Goal: Task Accomplishment & Management: Manage account settings

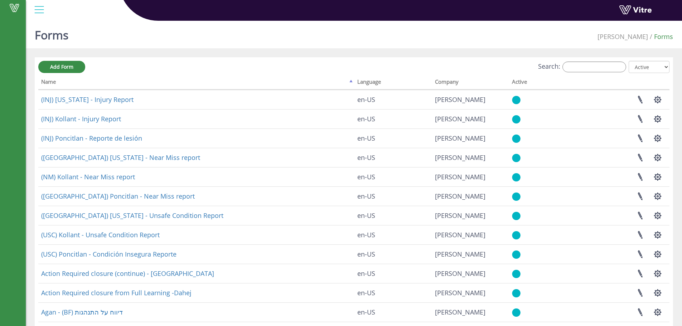
click at [606, 73] on div "Search: All Active Not Active" at bounding box center [353, 67] width 631 height 13
click at [607, 71] on input "Search:" at bounding box center [594, 67] width 64 height 11
type input "מ"
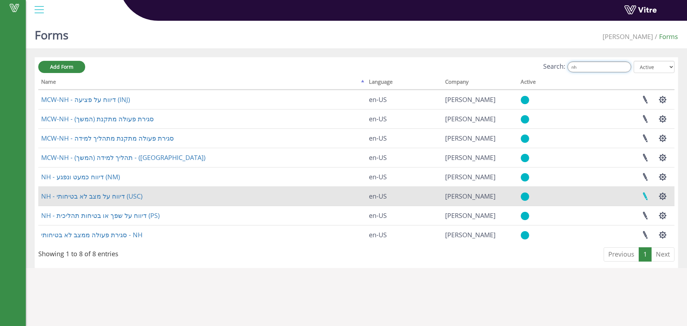
type input "nh"
click at [649, 199] on link at bounding box center [645, 196] width 18 height 19
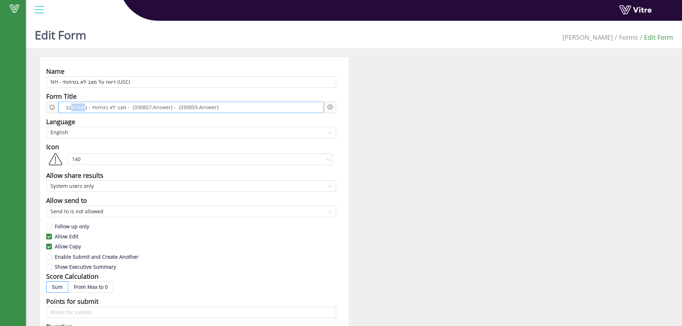
drag, startPoint x: 84, startPoint y: 107, endPoint x: 71, endPoint y: 110, distance: 14.0
click at [71, 110] on span "מצב לא בטיחותי - נאות חובב - {330857.Answer} - {330859.Answer}" at bounding box center [142, 107] width 157 height 8
click at [68, 110] on span "מצב לא בטיחותי - נאות חובב - {330857.Answer} - {330859.Answer}" at bounding box center [142, 107] width 157 height 8
click at [119, 104] on div "מצב לא בטיחותי - נאות חובב - {330857.Answer} - {330859.Answer}" at bounding box center [190, 107] width 265 height 11
click at [140, 105] on span "מצב לא בטיחותי - נאות חובב - {330857.Answer} - {330859.Answer}" at bounding box center [142, 107] width 157 height 8
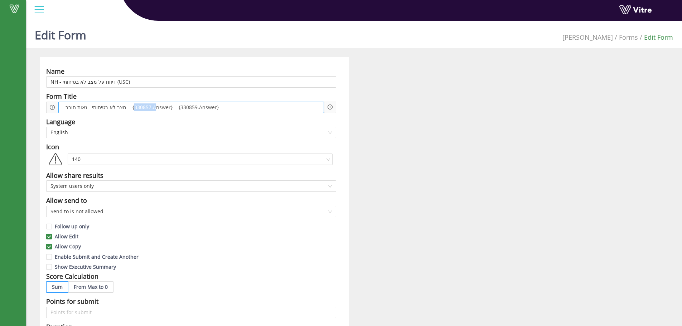
drag, startPoint x: 128, startPoint y: 104, endPoint x: 151, endPoint y: 103, distance: 22.9
click at [151, 103] on span "מצב לא בטיחותי - נאות חובב - {330857.Answer} - {330859.Answer}" at bounding box center [142, 107] width 157 height 8
click at [328, 108] on icon "plus-circle" at bounding box center [329, 106] width 5 height 5
click at [364, 116] on input "search" at bounding box center [390, 112] width 87 height 11
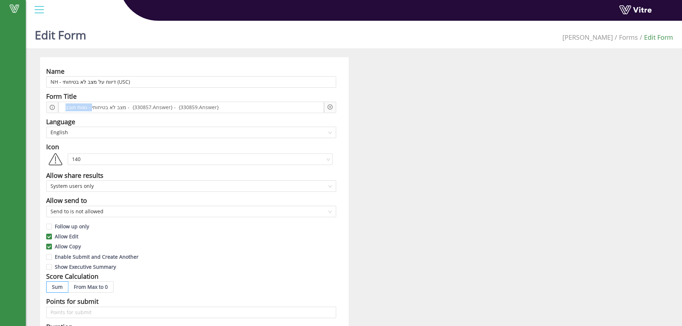
drag, startPoint x: 89, startPoint y: 106, endPoint x: 37, endPoint y: 109, distance: 52.3
click at [37, 109] on div "Name NH - דיווח על מצב לא בטיחותי (USC) Form Title מצב לא בטיחותי - נאות חובב -…" at bounding box center [194, 309] width 319 height 505
drag, startPoint x: 142, startPoint y: 106, endPoint x: 103, endPoint y: 106, distance: 39.4
click at [103, 106] on span "מצב לא בטיחותי - {330857.Answer} - {330859.Answer}" at bounding box center [129, 107] width 130 height 8
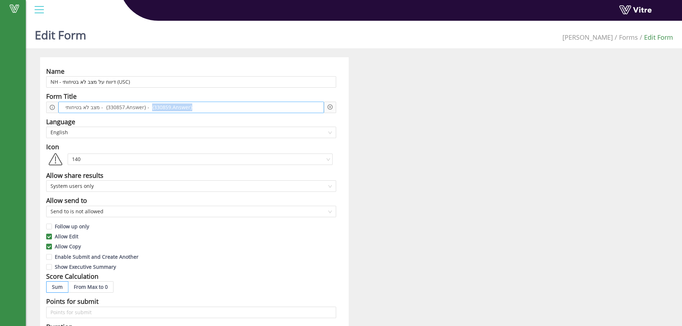
drag, startPoint x: 195, startPoint y: 106, endPoint x: 148, endPoint y: 106, distance: 47.6
click at [148, 106] on div "מצב לא בטיחותי - {330857.Answer} - {330859.Answer}" at bounding box center [190, 107] width 265 height 11
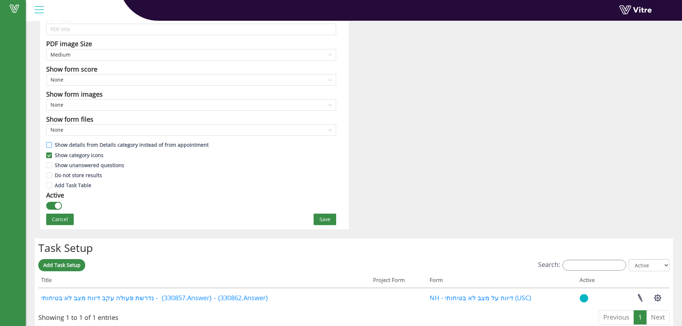
scroll to position [331, 0]
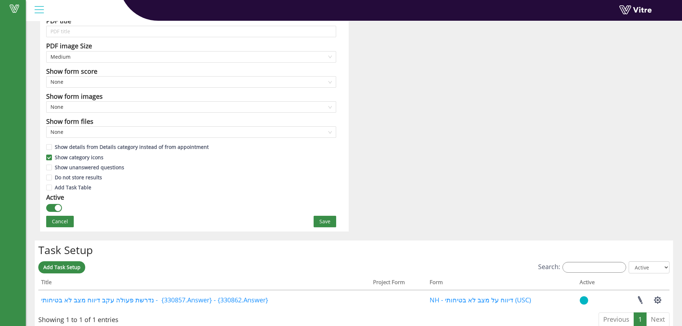
click at [327, 224] on span "Save" at bounding box center [324, 222] width 11 height 8
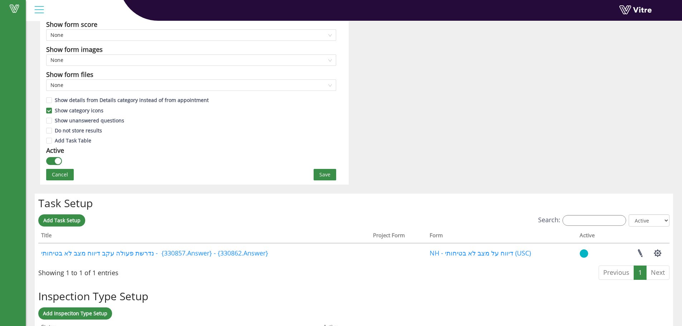
scroll to position [426, 0]
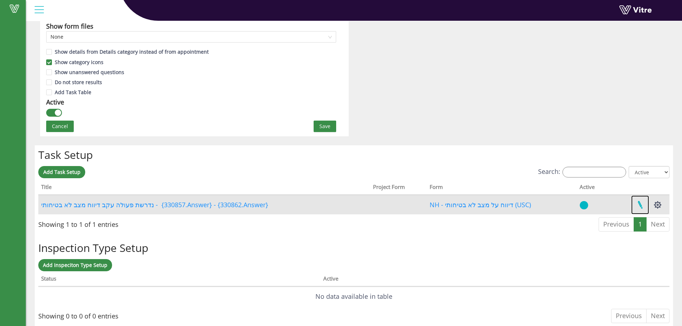
click at [645, 205] on link at bounding box center [640, 204] width 18 height 19
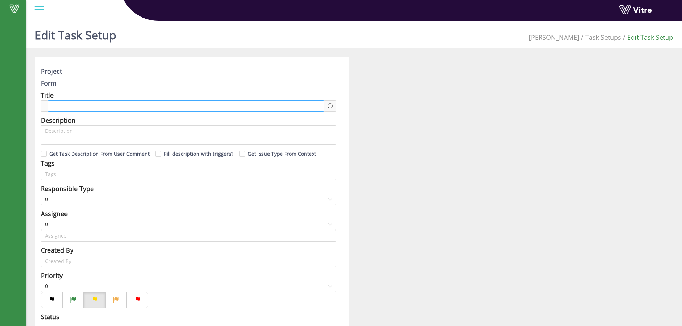
type input "[PERSON_NAME]"
checkbox input "true"
type input "48"
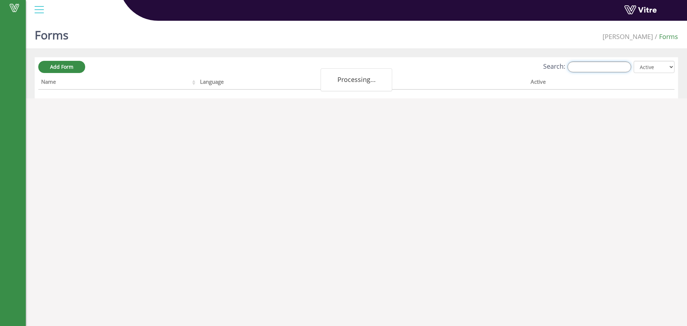
click at [605, 68] on input "Search:" at bounding box center [599, 67] width 64 height 11
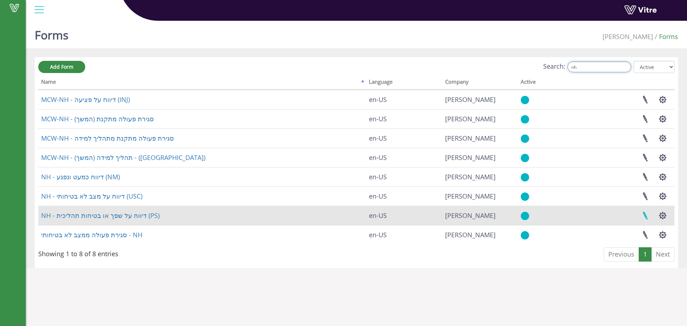
type input "nh"
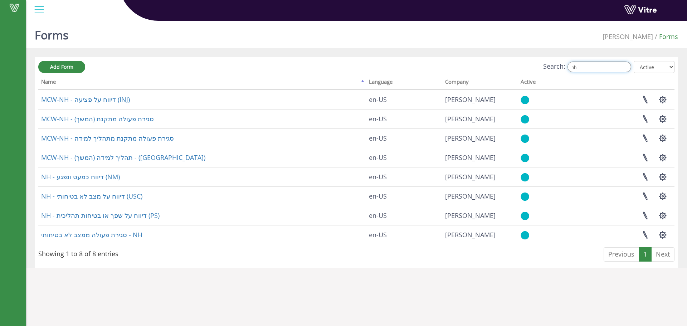
click at [604, 69] on input "nh" at bounding box center [599, 67] width 64 height 11
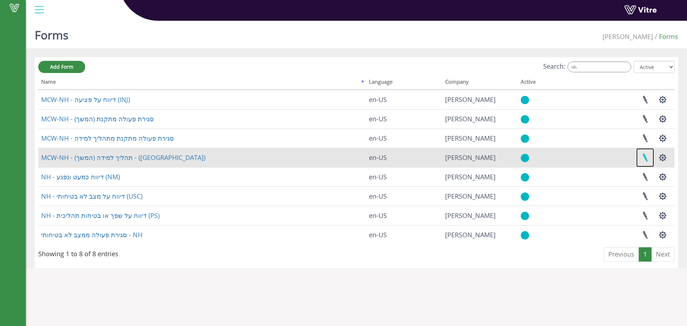
click at [650, 162] on link at bounding box center [645, 157] width 18 height 19
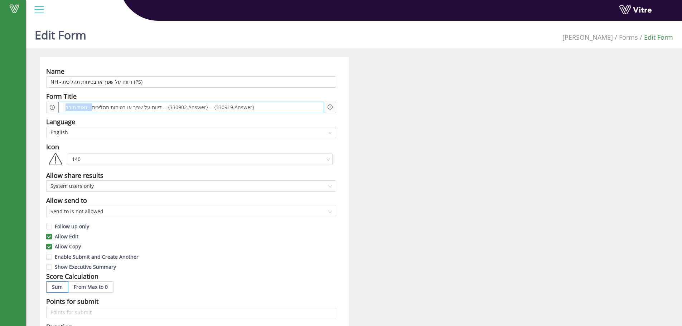
drag, startPoint x: 91, startPoint y: 107, endPoint x: 59, endPoint y: 106, distance: 31.2
click at [59, 106] on div "דיווח על שפך או בטיחות תהליכית - נאות חובב - {330902.Answer} - {330919.Answer}" at bounding box center [190, 107] width 265 height 11
click at [144, 105] on span "דיווח על שפך או בטיחות תהליכית - {330902.Answer} - {330919.Answer}" at bounding box center [147, 107] width 166 height 8
click at [333, 108] on div at bounding box center [330, 107] width 12 height 11
click at [331, 107] on icon "plus-circle" at bounding box center [329, 106] width 5 height 5
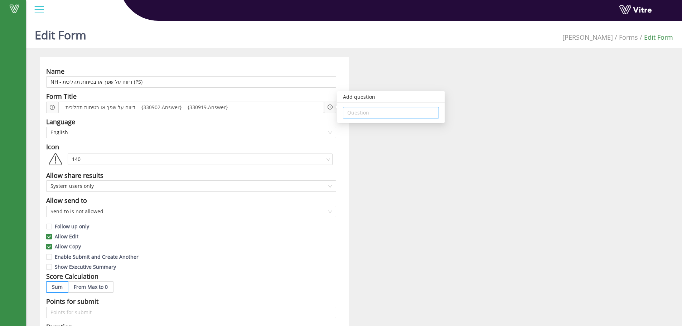
click at [362, 116] on input "search" at bounding box center [390, 112] width 87 height 11
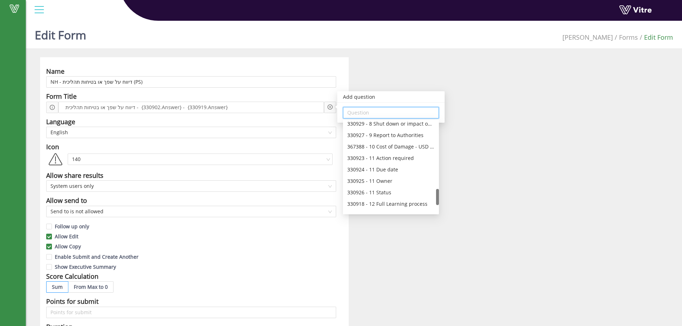
scroll to position [396, 0]
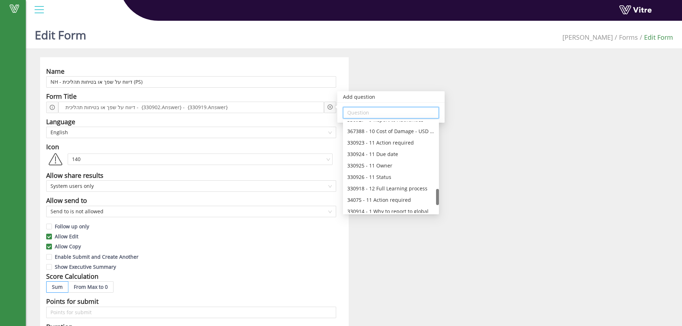
drag, startPoint x: 437, startPoint y: 145, endPoint x: 416, endPoint y: 180, distance: 41.2
click at [426, 196] on div "330929 - 8 Shut down or impact on Production 330927 - 9 Report to Authorities 3…" at bounding box center [391, 167] width 96 height 92
click at [375, 112] on input "search" at bounding box center [390, 112] width 87 height 11
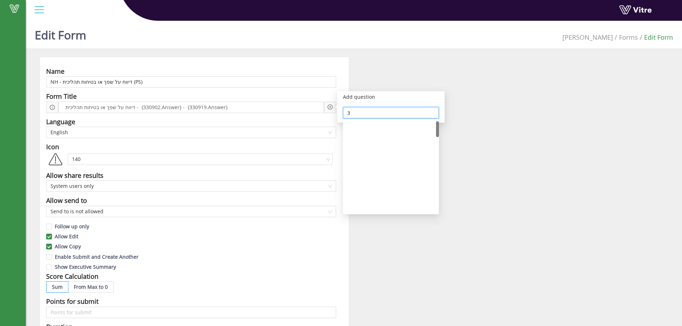
scroll to position [0, 0]
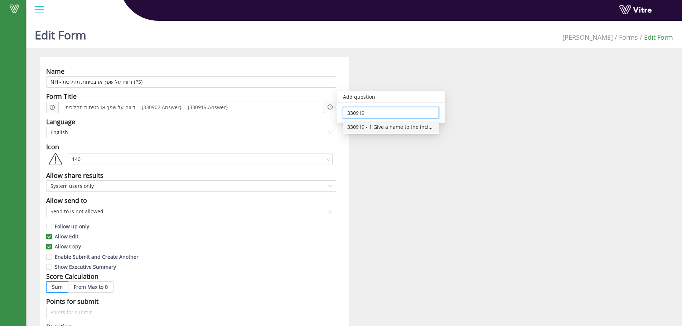
type input "330919"
click at [455, 206] on div "Name NH - דיווח על שפך או בטיחות תהליכית (PS) Form Title דיווח על שפך או בטיחות…" at bounding box center [354, 309] width 638 height 505
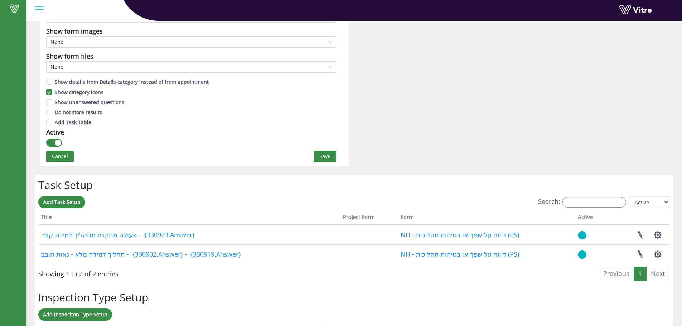
scroll to position [477, 0]
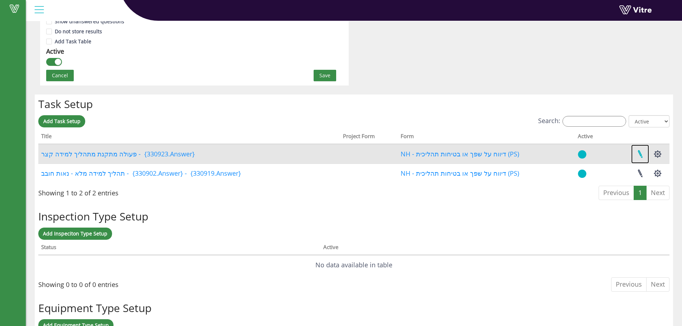
click at [637, 151] on link at bounding box center [640, 154] width 18 height 19
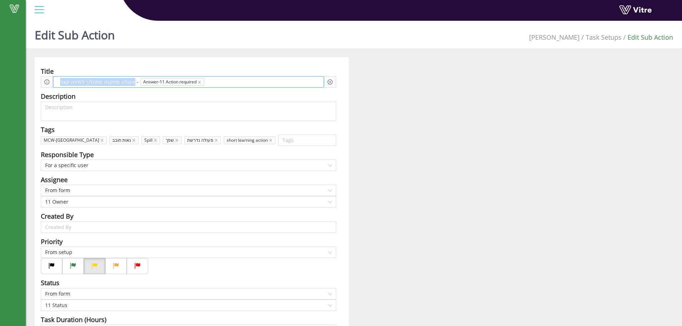
drag, startPoint x: 126, startPoint y: 82, endPoint x: 59, endPoint y: 83, distance: 67.3
click at [59, 83] on span "פעולה מתקנת מתהליך למידה קצר -" at bounding box center [99, 82] width 82 height 8
click at [130, 83] on span "פעולה מתקנת מתהליך למידה קצר -" at bounding box center [99, 82] width 82 height 8
click at [332, 83] on icon "plus-circle" at bounding box center [329, 81] width 5 height 5
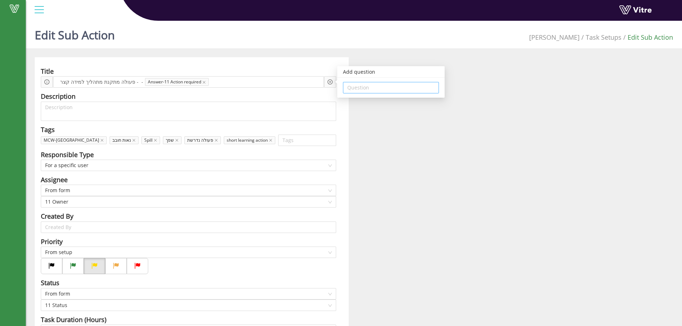
click at [347, 87] on input "search" at bounding box center [390, 87] width 87 height 11
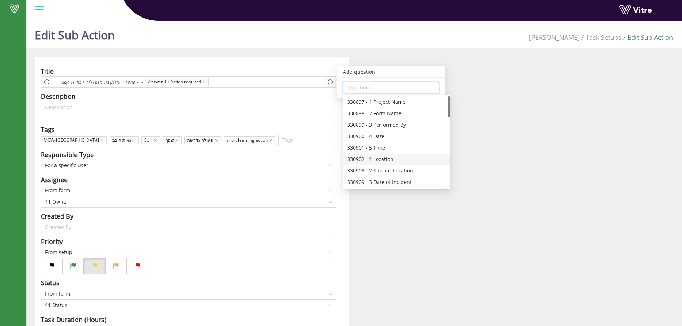
click at [392, 162] on div "330902 - 1 Location" at bounding box center [396, 159] width 99 height 8
type input "330902 - 1 Location"
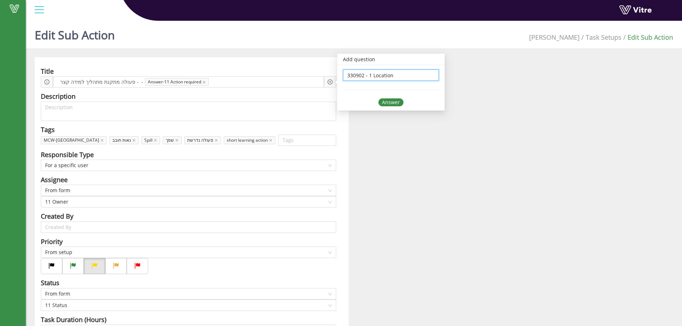
click at [395, 104] on div "Answer" at bounding box center [390, 102] width 25 height 8
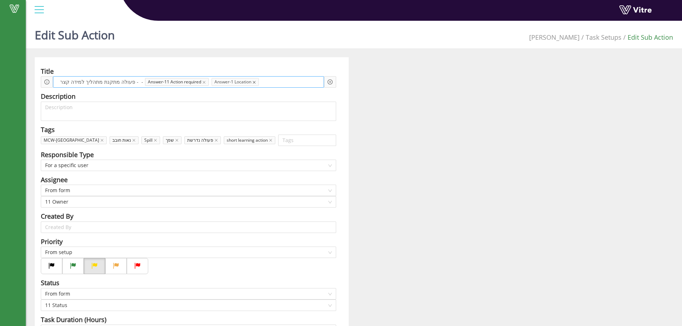
click at [253, 82] on icon "close" at bounding box center [254, 82] width 3 height 3
click at [202, 81] on icon "close" at bounding box center [204, 83] width 4 height 4
click at [194, 82] on div "פעולה מתקנת מתהליך למידה קצר - -" at bounding box center [186, 81] width 276 height 11
drag, startPoint x: 141, startPoint y: 88, endPoint x: 141, endPoint y: 83, distance: 4.7
click at [141, 86] on div "Title פעולה מתקנת מתהליך למידה קצר - - Add question Question Description Tags M…" at bounding box center [192, 265] width 314 height 417
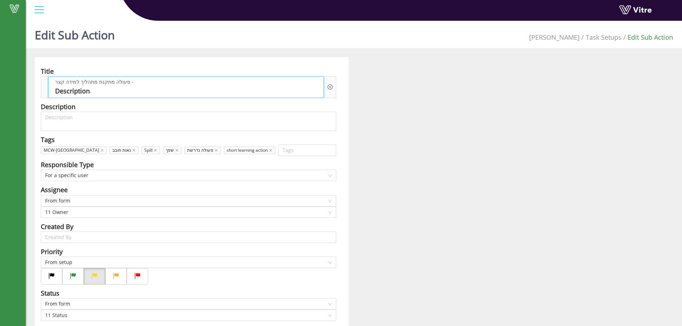
click at [136, 79] on div "פעולה מתקנת מתהליך למידה קצר - Description -" at bounding box center [186, 86] width 276 height 21
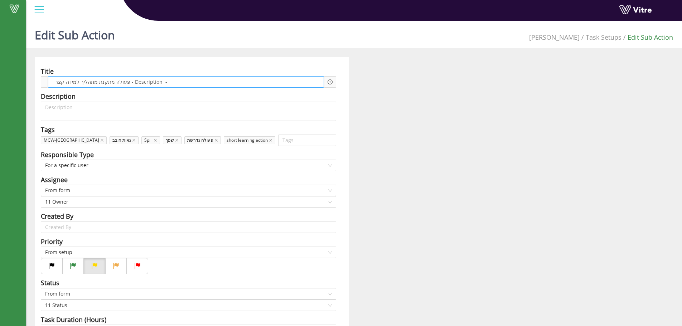
drag, startPoint x: 166, startPoint y: 81, endPoint x: 122, endPoint y: 81, distance: 44.0
click at [122, 81] on div "פעולה מתקנת מתהליך למידה קצר - Description -" at bounding box center [186, 81] width 276 height 11
drag, startPoint x: 121, startPoint y: 82, endPoint x: 39, endPoint y: 83, distance: 81.9
click at [39, 83] on div "Title פעולה מתקנת מתהליך למידה קצר - Description - Add question Question Descri…" at bounding box center [192, 265] width 314 height 417
click at [330, 83] on icon "plus-circle" at bounding box center [329, 81] width 5 height 5
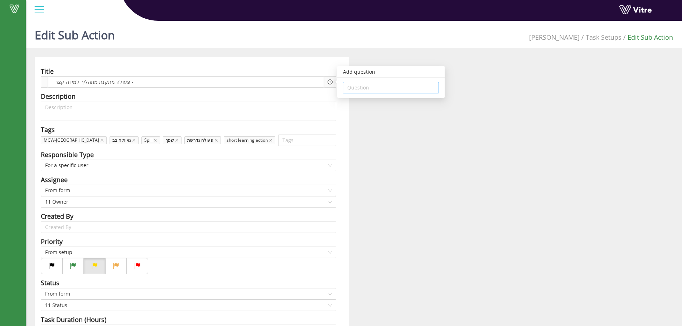
click at [358, 88] on input "search" at bounding box center [390, 87] width 87 height 11
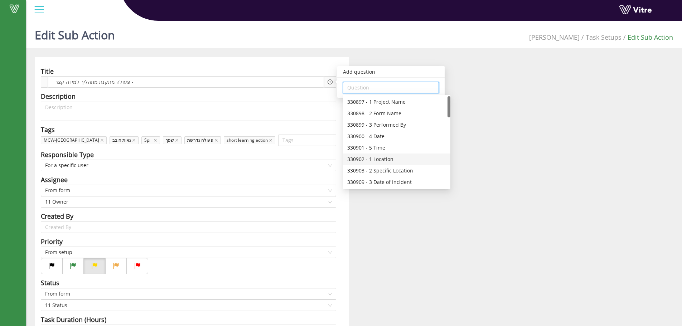
click at [373, 159] on div "330902 - 1 Location" at bounding box center [396, 159] width 99 height 8
type input "330902 - 1 Location"
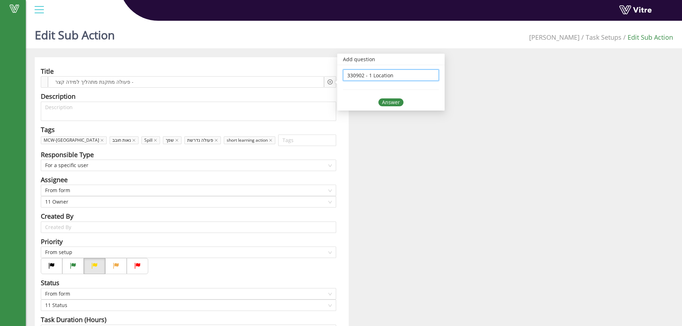
click at [399, 101] on div "Answer" at bounding box center [390, 102] width 25 height 8
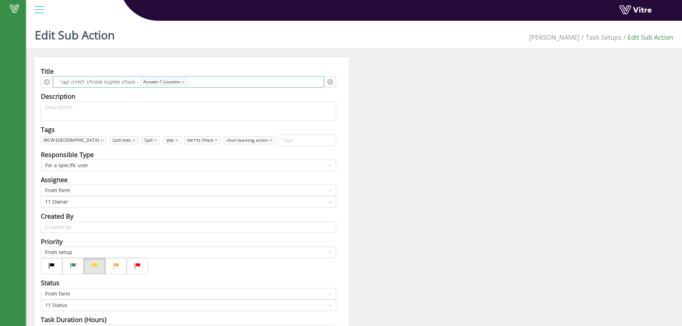
click at [202, 83] on span at bounding box center [216, 82] width 53 height 8
click at [330, 82] on icon "plus-circle" at bounding box center [330, 82] width 2 height 2
click at [386, 89] on input "search" at bounding box center [390, 87] width 87 height 11
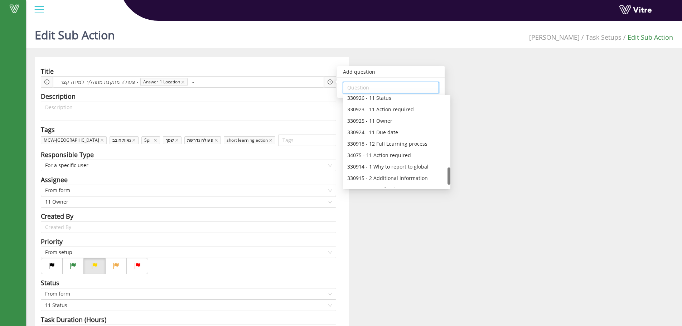
scroll to position [374, 0]
drag, startPoint x: 449, startPoint y: 130, endPoint x: 442, endPoint y: 181, distance: 50.9
click at [442, 181] on div "330926 - 11 Status 330923 - 11 Action required 330925 - 11 Owner 330924 - 11 Du…" at bounding box center [396, 142] width 107 height 92
click at [398, 148] on div "34075 - 11 Action required" at bounding box center [396, 151] width 99 height 8
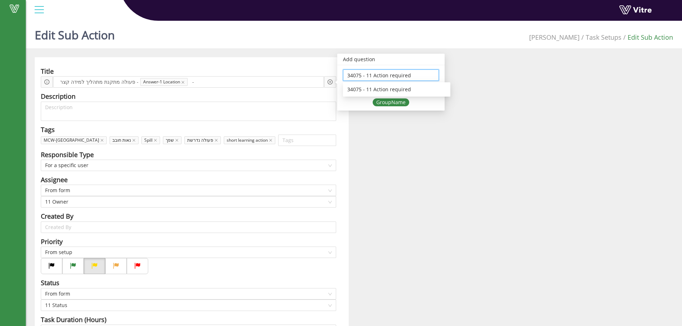
drag, startPoint x: 412, startPoint y: 75, endPoint x: 380, endPoint y: 78, distance: 32.3
click at [380, 78] on input "34075 - 11 Action required" at bounding box center [390, 75] width 87 height 11
type input "3"
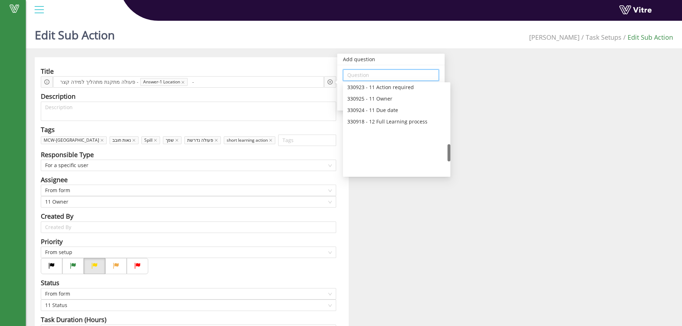
scroll to position [389, 0]
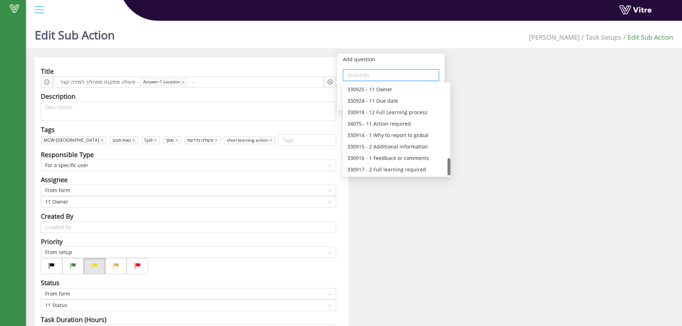
drag, startPoint x: 448, startPoint y: 93, endPoint x: 430, endPoint y: 171, distance: 80.4
click at [430, 171] on div "330923 - 11 Action required 330925 - 11 Owner 330924 - 11 Due date 330918 - 12 …" at bounding box center [396, 130] width 107 height 92
click at [398, 126] on div "34075 - 11 Action required" at bounding box center [396, 124] width 99 height 8
type input "34075 - 11 Action required"
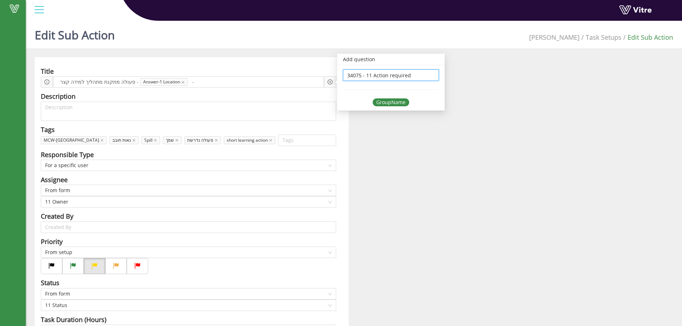
scroll to position [0, 0]
drag, startPoint x: 415, startPoint y: 78, endPoint x: 299, endPoint y: 71, distance: 116.1
click at [301, 76] on div "Title פעולה מתקנת מתהליך למידה קצר - Answer-1 Location - Add question 34075 - 1…" at bounding box center [188, 76] width 295 height 21
click at [395, 78] on input "search" at bounding box center [390, 75] width 87 height 11
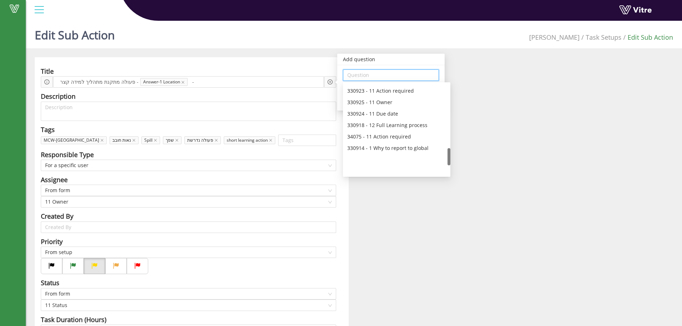
scroll to position [389, 0]
drag, startPoint x: 449, startPoint y: 94, endPoint x: 444, endPoint y: 171, distance: 77.8
click at [444, 171] on div "330923 - 11 Action required 330925 - 11 Owner 330924 - 11 Due date 330918 - 12 …" at bounding box center [396, 130] width 107 height 92
click at [375, 124] on div "330923 - 11 Action required" at bounding box center [396, 126] width 99 height 8
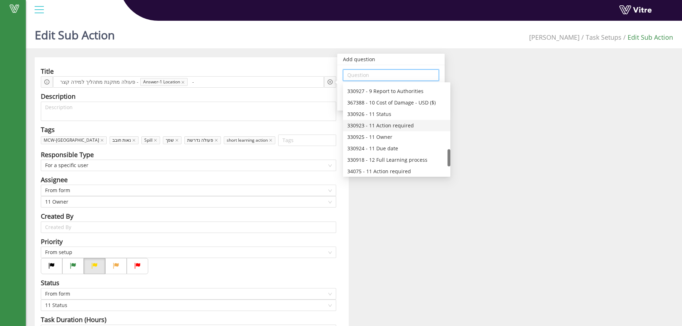
type input "330923 - 11 Action required"
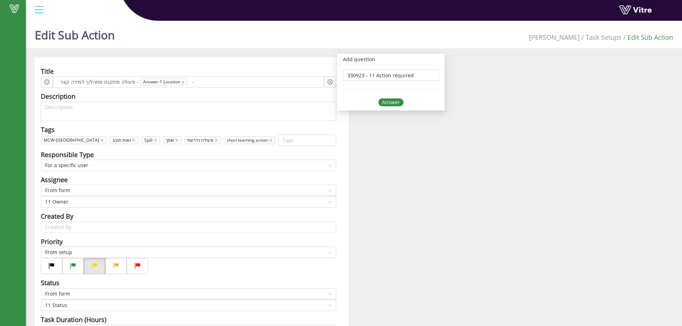
click at [386, 99] on div "Answer" at bounding box center [390, 102] width 25 height 8
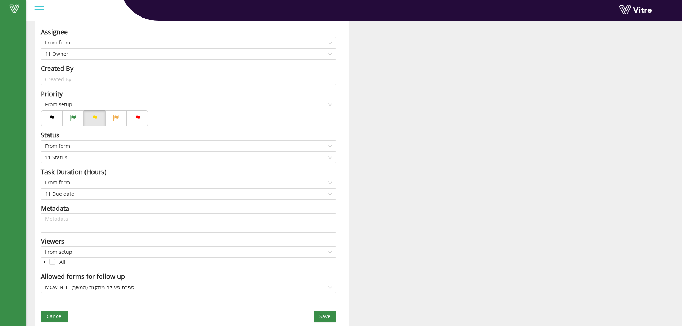
scroll to position [148, 0]
click at [323, 315] on span "Save" at bounding box center [324, 316] width 11 height 8
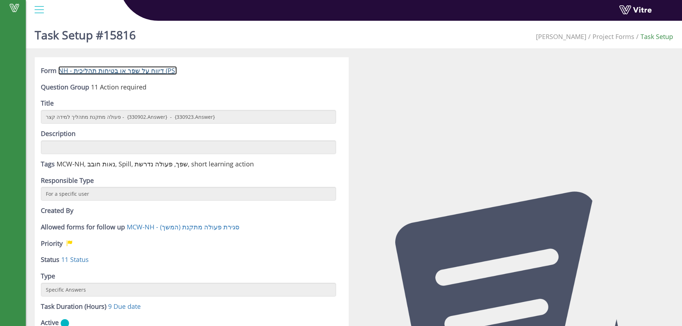
click at [123, 72] on link "NH - דיווח על שפך או בטיחות תהליכית (PS)" at bounding box center [117, 70] width 118 height 9
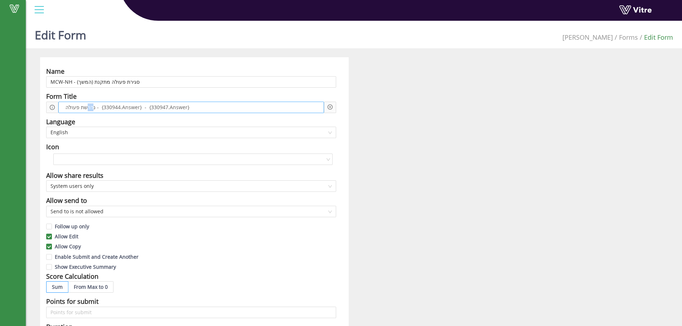
drag, startPoint x: 91, startPoint y: 107, endPoint x: 84, endPoint y: 108, distance: 7.0
click at [84, 108] on span "נדרשת פעולה - {330944.Answer} - {330947.Answer}" at bounding box center [127, 107] width 127 height 8
drag, startPoint x: 93, startPoint y: 108, endPoint x: 59, endPoint y: 108, distance: 33.3
click at [59, 108] on div "נדרשת פעולה - {330944.Answer} - {330947.Answer}" at bounding box center [190, 107] width 265 height 11
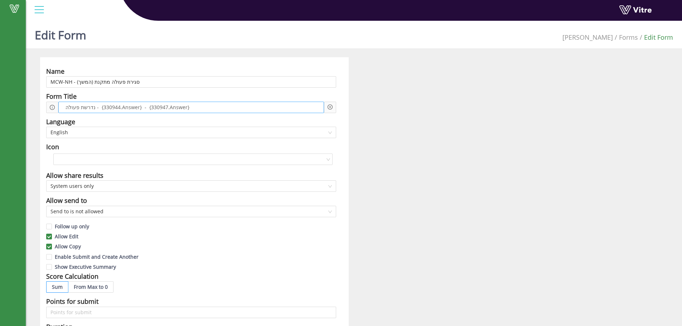
click at [101, 108] on span "נדרשת פעולה - {330944.Answer} - {330947.Answer}" at bounding box center [127, 107] width 127 height 8
click at [332, 107] on icon "plus-circle" at bounding box center [329, 106] width 5 height 5
click at [377, 112] on input "search" at bounding box center [390, 112] width 87 height 11
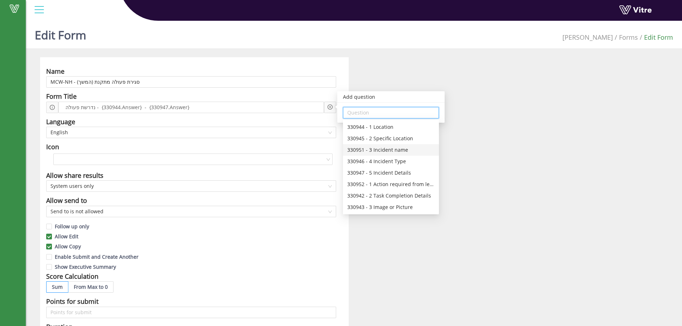
click at [478, 146] on div "Name MCW-NH - סגירת פעולה מתקנת (המשך) Form Title נדרשת פעולה - {330944.Answer}…" at bounding box center [354, 309] width 638 height 505
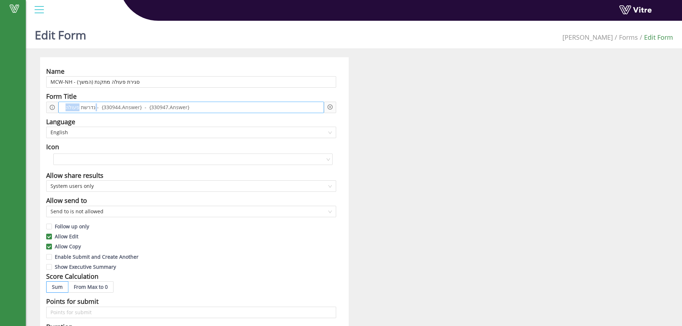
drag, startPoint x: 93, startPoint y: 108, endPoint x: 76, endPoint y: 106, distance: 17.3
click at [76, 106] on span "נדרשת פעולה - {330944.Answer} - {330947.Answer}" at bounding box center [127, 107] width 127 height 8
click at [136, 111] on span "נדרשת פעולה - {330944.Answer} - {330947.Answer}" at bounding box center [127, 107] width 127 height 8
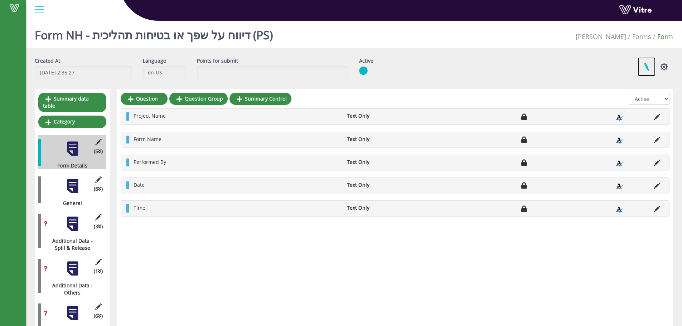
click at [648, 70] on link at bounding box center [646, 66] width 18 height 19
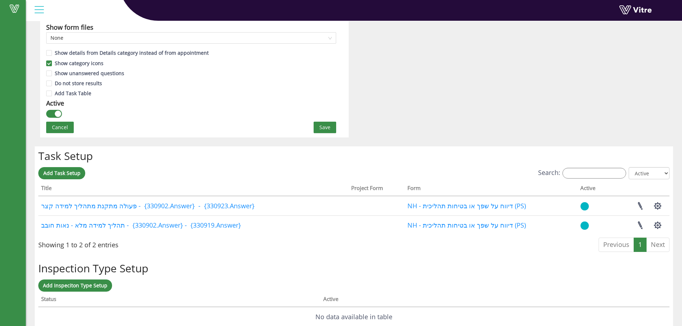
scroll to position [429, 0]
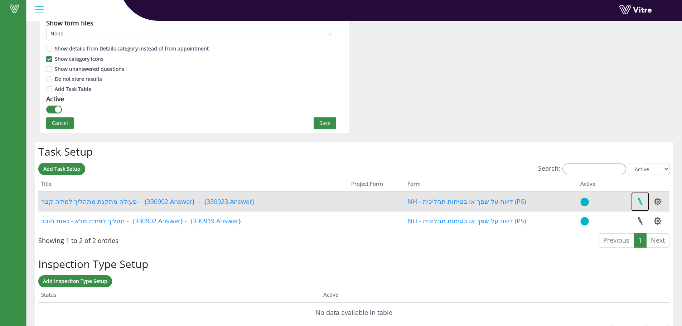
click at [640, 202] on link at bounding box center [640, 201] width 18 height 19
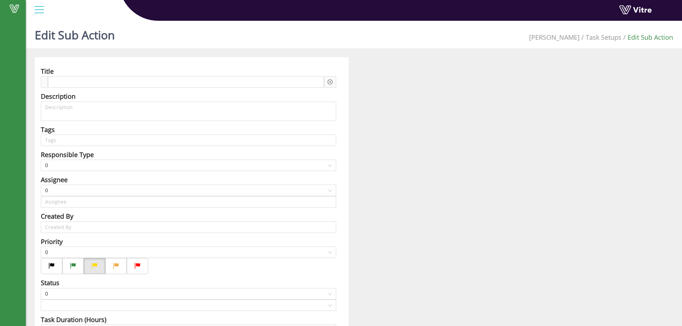
type input "Noam Shnarch"
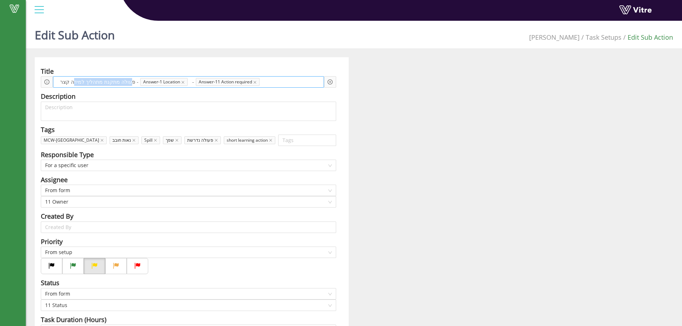
drag, startPoint x: 123, startPoint y: 82, endPoint x: 72, endPoint y: 86, distance: 51.0
click at [72, 86] on div "פעולה מתקנת מתהליך למידה קצר - Answer-1 Location - Answer-11 Action required" at bounding box center [188, 81] width 271 height 11
click at [73, 84] on span "פעולה מתקנת מתהליך למידה קצר -" at bounding box center [99, 82] width 82 height 8
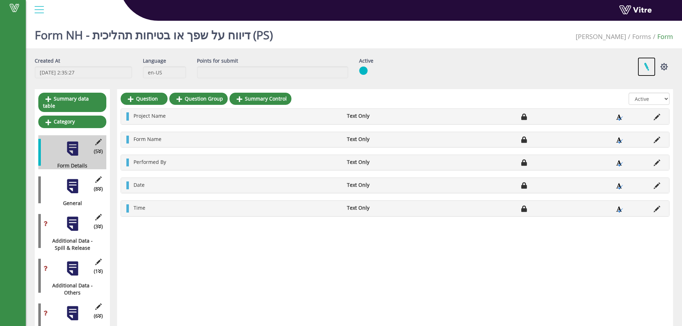
click at [645, 67] on link at bounding box center [646, 66] width 18 height 19
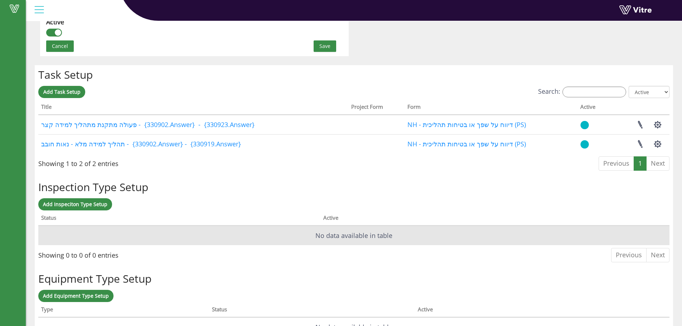
scroll to position [541, 0]
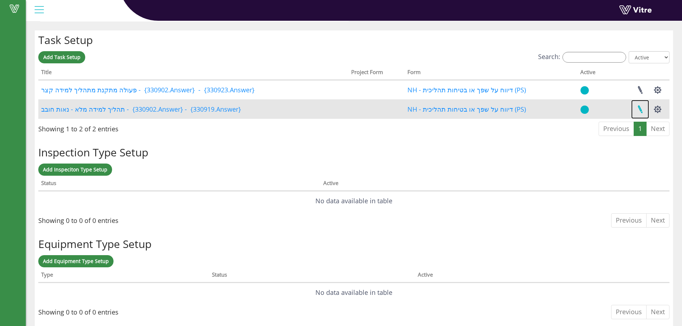
click at [638, 110] on link at bounding box center [640, 109] width 18 height 19
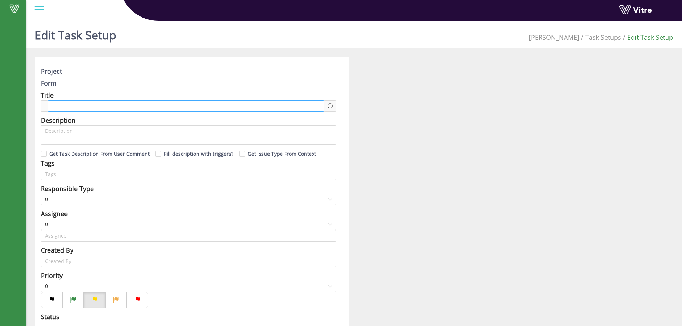
type input "[PERSON_NAME]"
checkbox input "true"
type input "336"
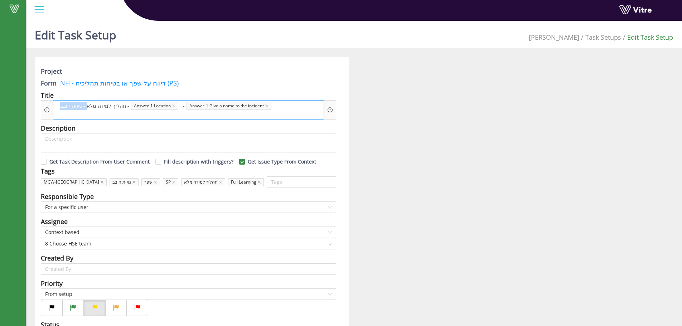
drag, startPoint x: 85, startPoint y: 104, endPoint x: 54, endPoint y: 102, distance: 31.2
click at [54, 102] on div "תהליך למידה מלא - נאות חובב - Answer-1 Location - Answer-1 Give a name to the i…" at bounding box center [188, 109] width 271 height 19
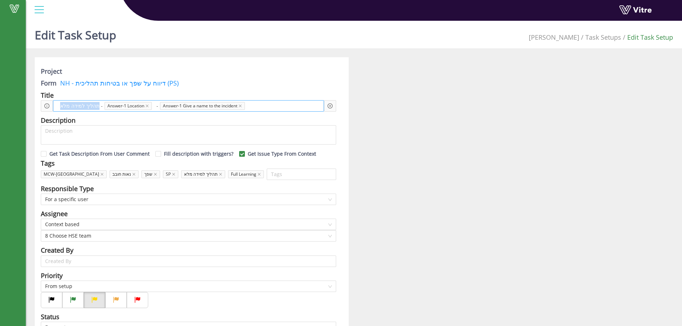
drag, startPoint x: 96, startPoint y: 107, endPoint x: 59, endPoint y: 102, distance: 37.6
click at [59, 102] on span "תהליך למידה מלא -" at bounding box center [81, 106] width 46 height 8
click at [79, 105] on span "תהליך למידה מלא -" at bounding box center [81, 106] width 46 height 8
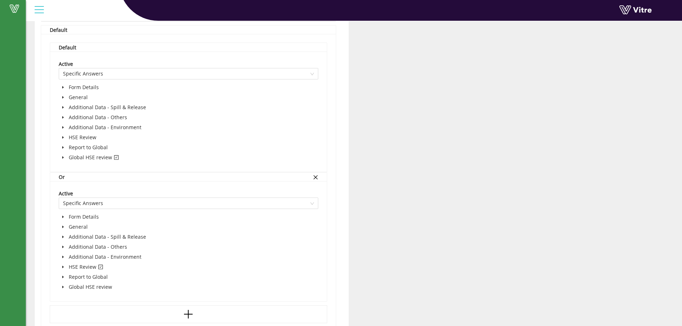
scroll to position [608, 0]
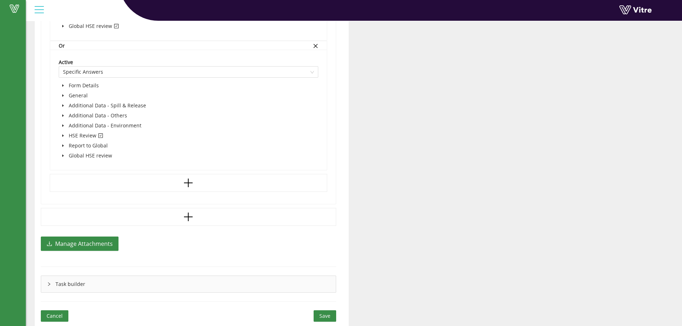
click at [327, 320] on span "Save" at bounding box center [324, 316] width 11 height 8
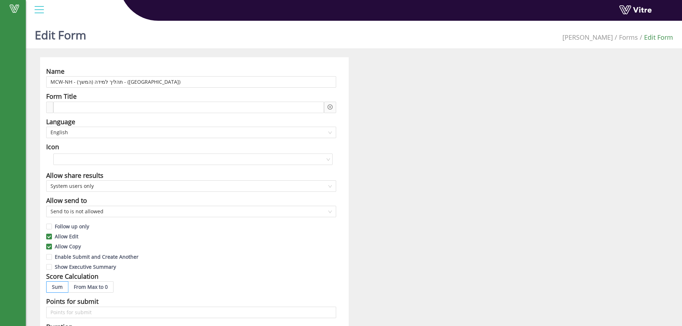
scroll to position [477, 0]
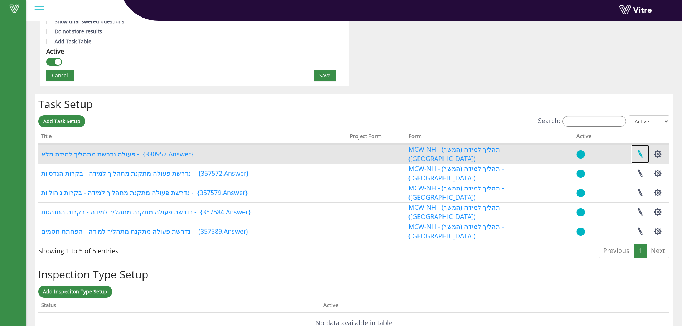
click at [637, 156] on link at bounding box center [640, 154] width 18 height 19
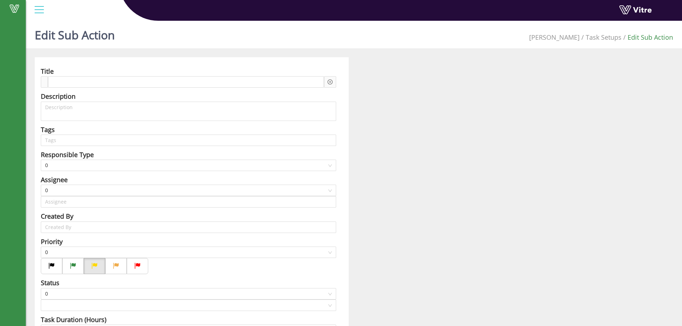
type input "Noam Shnarch"
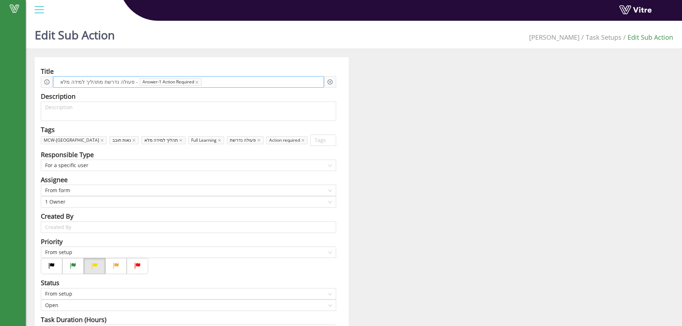
click at [130, 84] on span "פעולה נדרשת מתהליך למידה מלא -" at bounding box center [98, 82] width 81 height 8
drag, startPoint x: 130, startPoint y: 82, endPoint x: 35, endPoint y: 78, distance: 94.6
click at [35, 78] on div "Title פעולה נדרשת מתהליך למידה מלא - Answer-1 Action Required Description Tags …" at bounding box center [192, 265] width 314 height 417
click at [120, 83] on icon "close" at bounding box center [119, 83] width 4 height 4
click at [122, 83] on div at bounding box center [186, 81] width 276 height 11
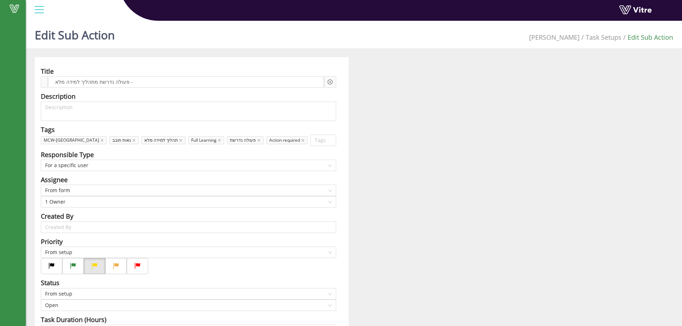
click at [324, 81] on div at bounding box center [330, 81] width 12 height 11
click at [328, 81] on icon "plus-circle" at bounding box center [329, 81] width 5 height 5
click at [352, 84] on input "search" at bounding box center [390, 87] width 87 height 11
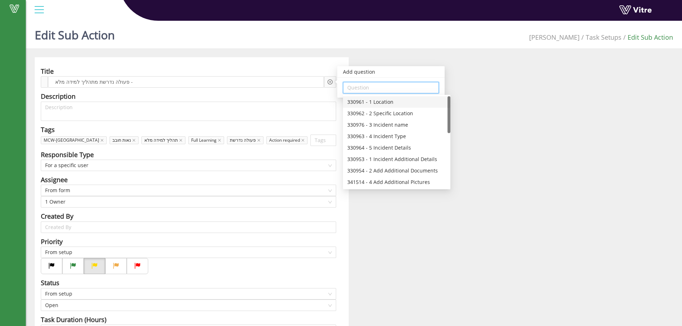
click at [390, 102] on div "330961 - 1 Location" at bounding box center [396, 102] width 99 height 8
type input "330961 - 1 Location"
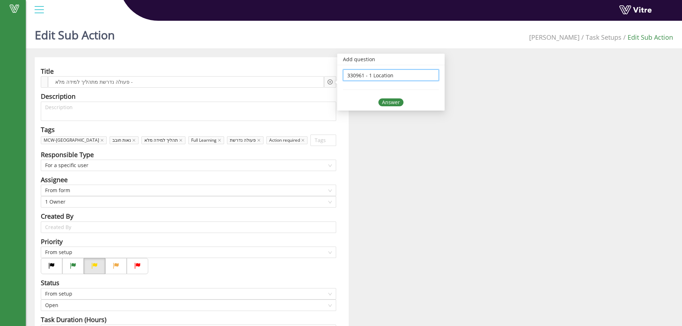
click at [391, 101] on div "Answer" at bounding box center [390, 102] width 25 height 8
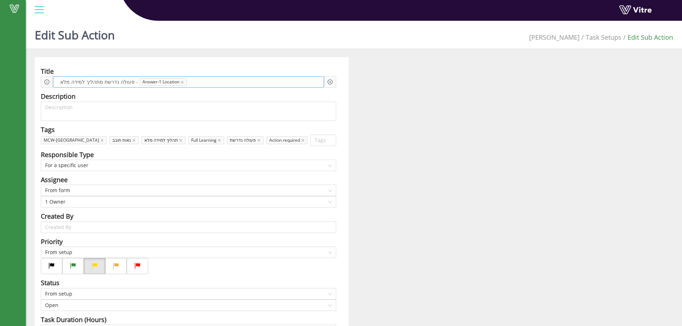
click at [194, 83] on span at bounding box center [216, 82] width 53 height 8
click at [331, 81] on icon "plus-circle" at bounding box center [329, 81] width 5 height 5
click at [384, 84] on input "search" at bounding box center [390, 87] width 87 height 11
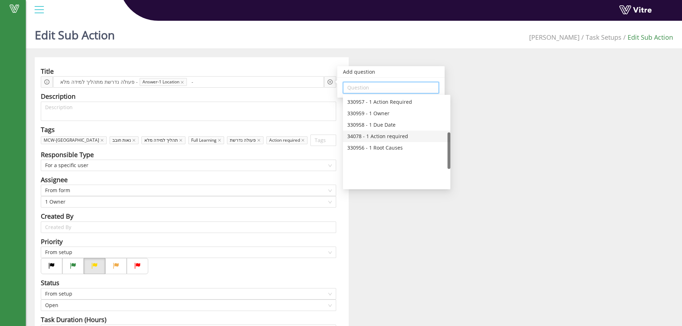
scroll to position [90, 0]
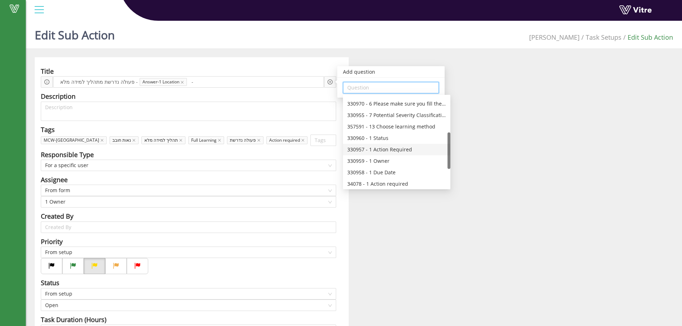
click at [397, 149] on div "330957 - 1 Action Required" at bounding box center [396, 150] width 99 height 8
type input "330957 - 1 Action Required"
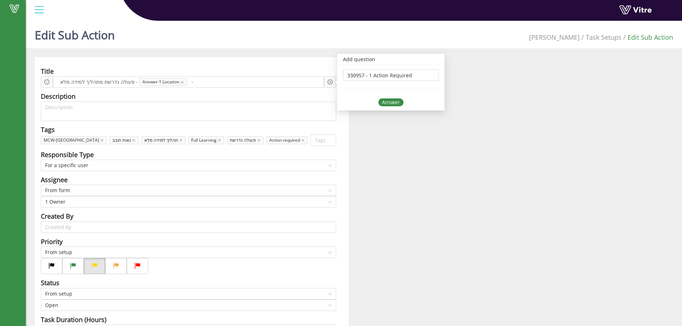
click at [390, 102] on div "Answer" at bounding box center [390, 102] width 25 height 8
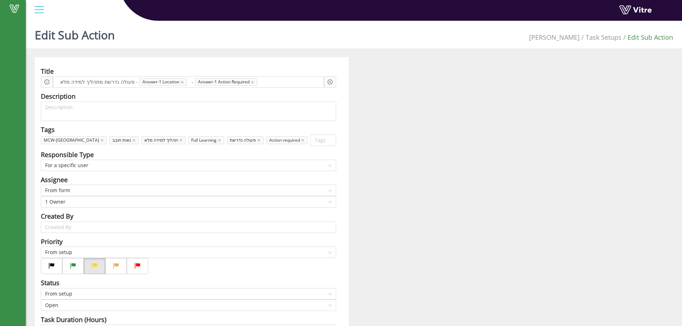
click at [415, 130] on div "Title פעולה נדרשת מתהליך למידה מלא - Answer-1 Location - Answer-1 Action Requir…" at bounding box center [353, 265] width 649 height 417
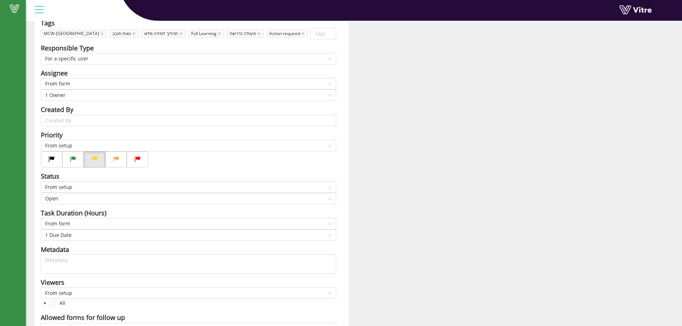
scroll to position [148, 0]
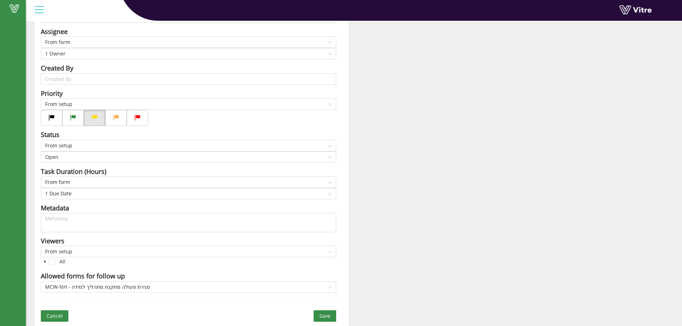
click at [322, 318] on span "Save" at bounding box center [324, 316] width 11 height 8
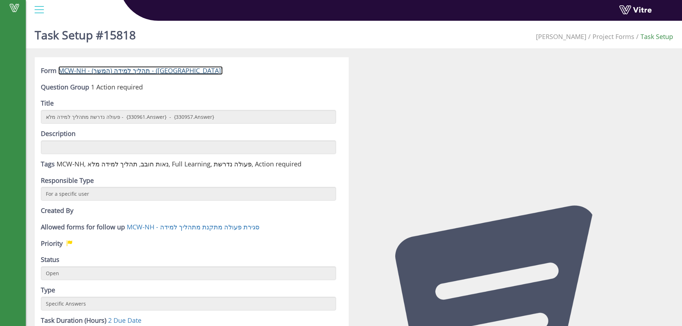
click at [122, 69] on link "MCW-NH - תהליך למידה (המשך) - ([GEOGRAPHIC_DATA])" at bounding box center [140, 70] width 164 height 9
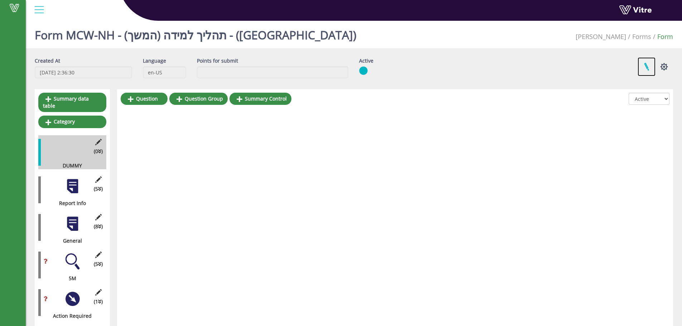
click at [644, 69] on link at bounding box center [646, 66] width 18 height 19
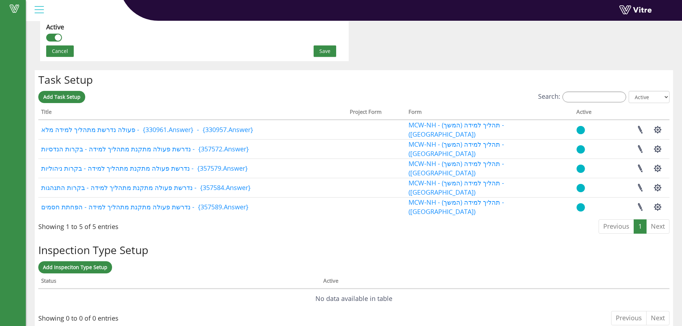
scroll to position [525, 0]
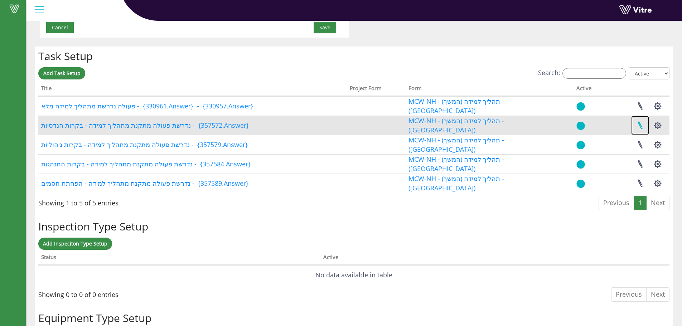
click at [639, 124] on link at bounding box center [640, 125] width 18 height 19
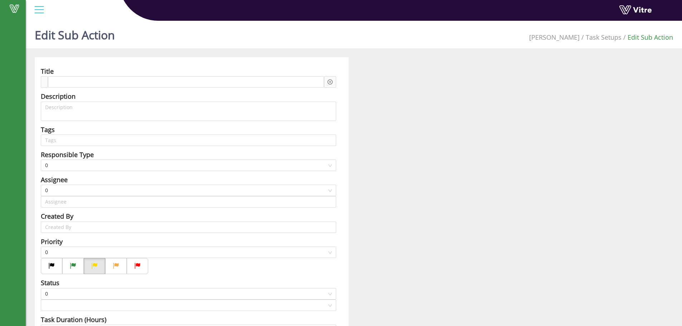
type input "[PERSON_NAME]"
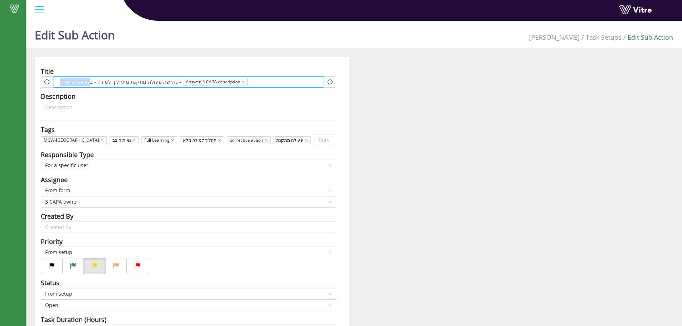
drag, startPoint x: 88, startPoint y: 81, endPoint x: 60, endPoint y: 83, distance: 28.3
click at [60, 83] on span "נדרשת פעולה מתקנת מתהליך למידה - בקרות הנדסיות -" at bounding box center [120, 82] width 125 height 8
drag, startPoint x: 60, startPoint y: 83, endPoint x: 79, endPoint y: 79, distance: 19.6
click at [60, 82] on span "נדרשת פעולה מתקנת מתהליך למידה - בקרות הנדסיות -" at bounding box center [120, 82] width 125 height 8
drag, startPoint x: 153, startPoint y: 80, endPoint x: 96, endPoint y: 83, distance: 57.7
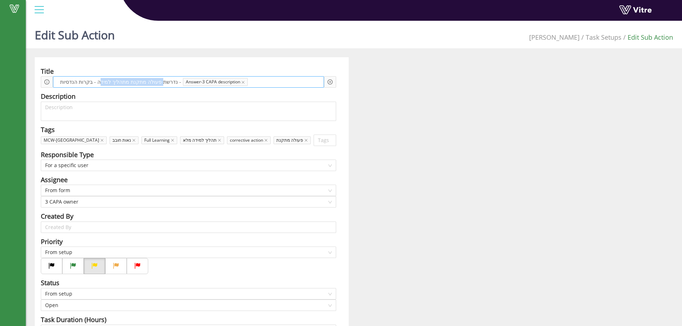
click at [96, 83] on span "נדרשת פעולה מתקנת מתהליך למידה - בקרות הנדסיות -" at bounding box center [120, 82] width 125 height 8
drag, startPoint x: 166, startPoint y: 83, endPoint x: 54, endPoint y: 81, distance: 112.0
click at [54, 81] on div "נדרשת פעולה מתקנת מתהליך למידה - בקרות הנדסיות - Answer-3 CAPA description" at bounding box center [188, 81] width 271 height 11
click at [123, 83] on icon "close" at bounding box center [122, 83] width 4 height 4
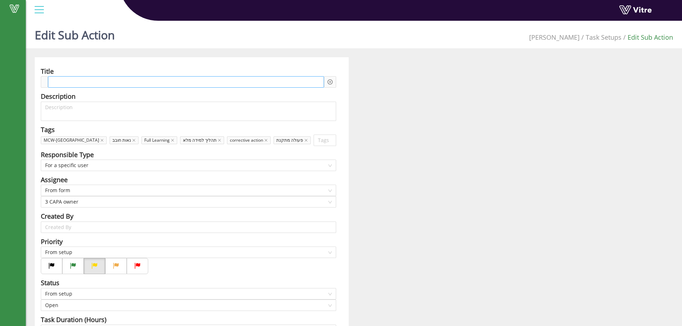
click at [123, 83] on div at bounding box center [186, 81] width 276 height 11
click at [124, 83] on div at bounding box center [186, 81] width 276 height 11
click at [109, 83] on div at bounding box center [186, 81] width 276 height 11
click at [82, 83] on span at bounding box center [80, 82] width 54 height 8
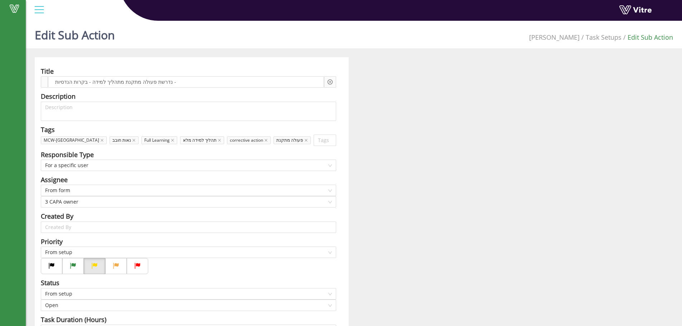
click at [328, 82] on icon "plus-circle" at bounding box center [329, 81] width 5 height 5
click at [362, 92] on input "search" at bounding box center [390, 87] width 87 height 11
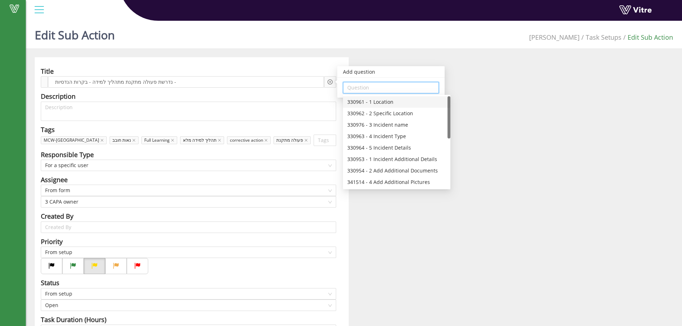
click at [380, 103] on div "330961 - 1 Location" at bounding box center [396, 102] width 99 height 8
type input "330961 - 1 Location"
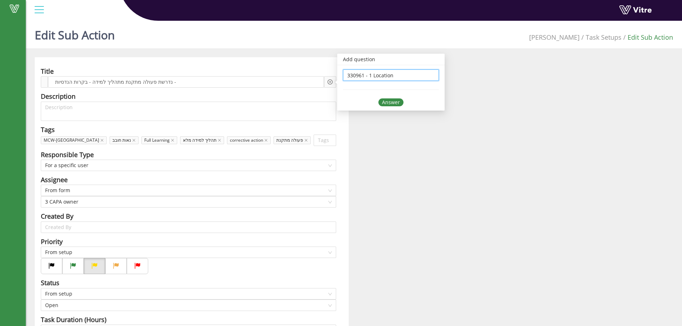
click at [396, 98] on div "Answer" at bounding box center [390, 102] width 25 height 8
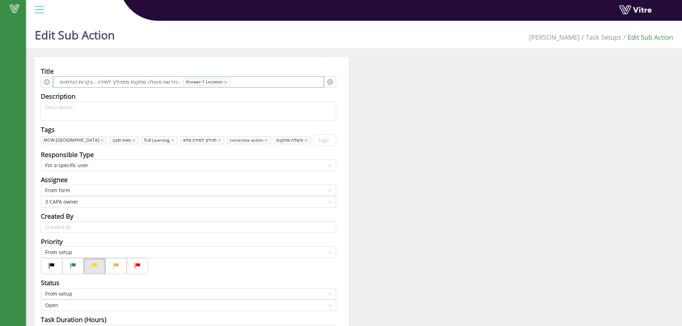
click at [238, 81] on span at bounding box center [259, 82] width 53 height 8
click at [330, 82] on icon "plus-circle" at bounding box center [330, 82] width 2 height 2
click at [366, 87] on input "search" at bounding box center [390, 87] width 87 height 11
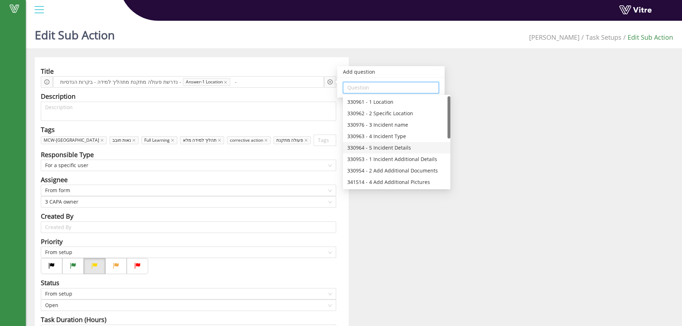
scroll to position [48, 0]
click at [393, 177] on div "357572 - 3 CAPA description" at bounding box center [396, 180] width 99 height 8
type input "357572 - 3 CAPA description"
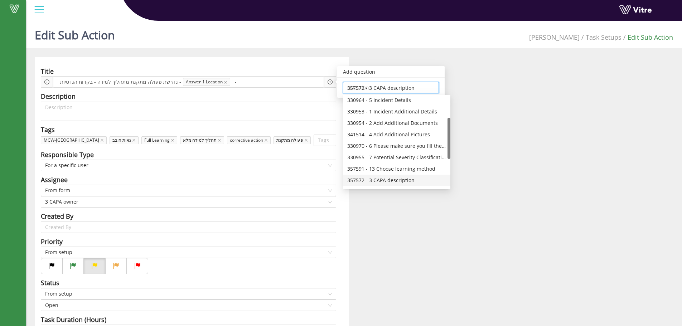
scroll to position [0, 0]
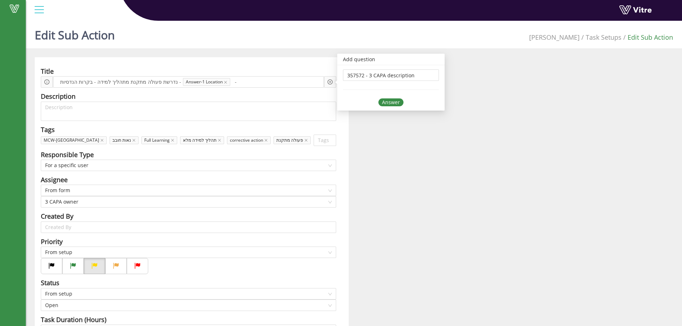
click at [390, 106] on div "357572 - 3 CAPA description Answer" at bounding box center [390, 87] width 107 height 45
click at [391, 104] on div "Answer" at bounding box center [390, 102] width 25 height 8
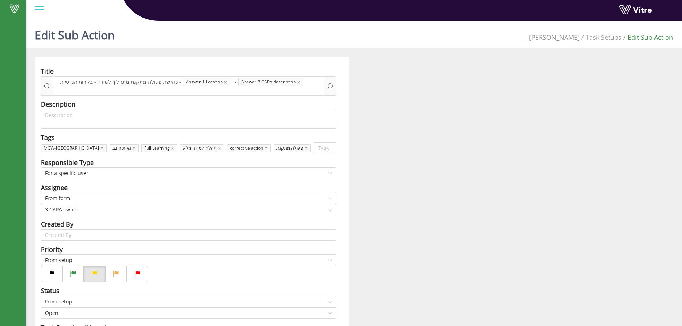
click at [387, 121] on div "Title נדרשת פעולה מתקנת מתהליך למידה - בקרות הנדסיות - Answer-1 Location - Answ…" at bounding box center [353, 269] width 649 height 425
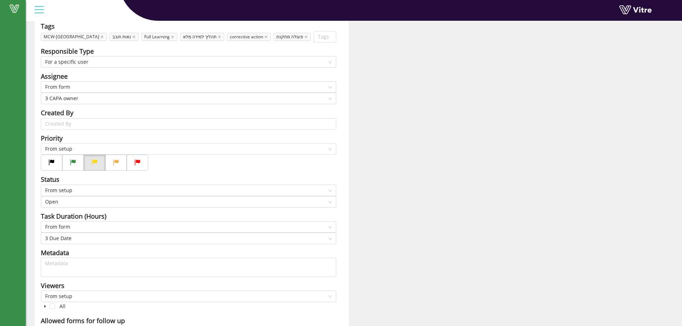
scroll to position [156, 0]
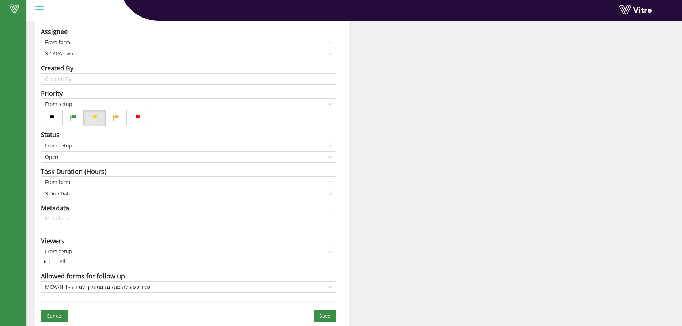
click at [322, 311] on button "Save" at bounding box center [324, 315] width 23 height 11
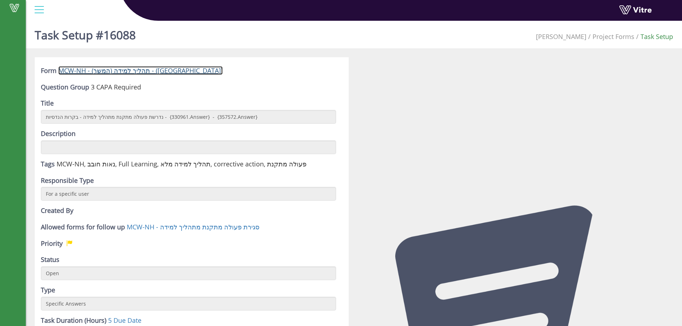
click at [132, 70] on link "MCW-NH - תהליך למידה (המשך) - (FL)" at bounding box center [140, 70] width 164 height 9
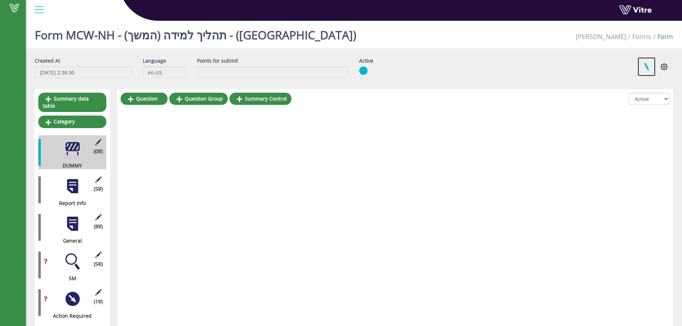
click at [643, 64] on link at bounding box center [646, 66] width 18 height 19
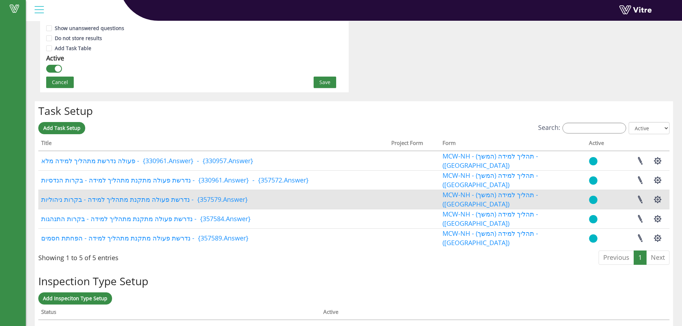
scroll to position [477, 0]
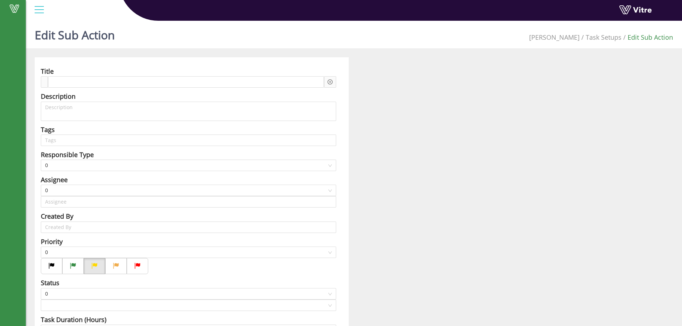
type input "[PERSON_NAME]"
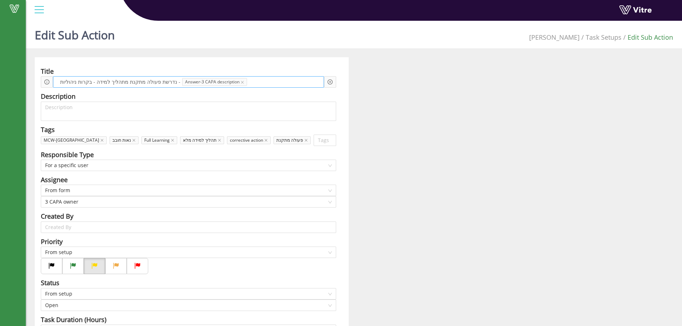
click at [220, 81] on span "Answer-3 CAPA description" at bounding box center [214, 82] width 65 height 8
click at [212, 82] on span "Answer-3 CAPA description" at bounding box center [214, 82] width 65 height 8
drag, startPoint x: 168, startPoint y: 81, endPoint x: 38, endPoint y: 82, distance: 130.6
click at [38, 82] on div "Title נדרשת פעולה מתקנת מתהליך למידה - בקרות ניהוליות - Answer-3 CAPA descripti…" at bounding box center [192, 265] width 314 height 417
click at [122, 81] on icon "close" at bounding box center [122, 83] width 4 height 4
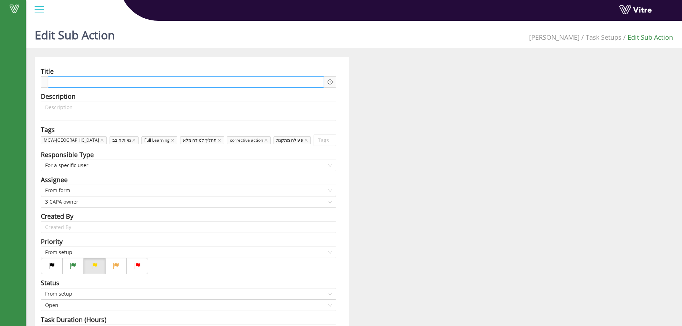
click at [118, 83] on div at bounding box center [186, 81] width 276 height 11
click at [329, 84] on icon "plus-circle" at bounding box center [329, 81] width 5 height 5
click at [361, 91] on input "search" at bounding box center [390, 87] width 87 height 11
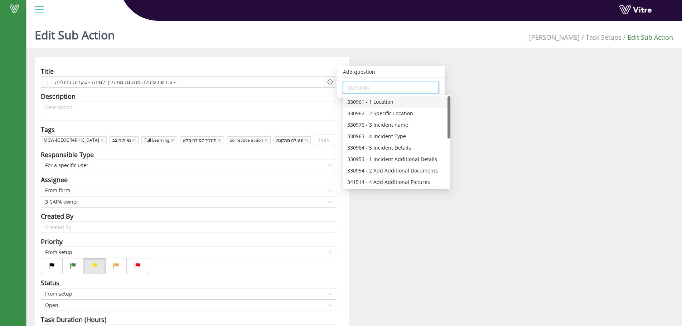
click at [390, 104] on div "330961 - 1 Location" at bounding box center [396, 102] width 99 height 8
type input "330961 - 1 Location"
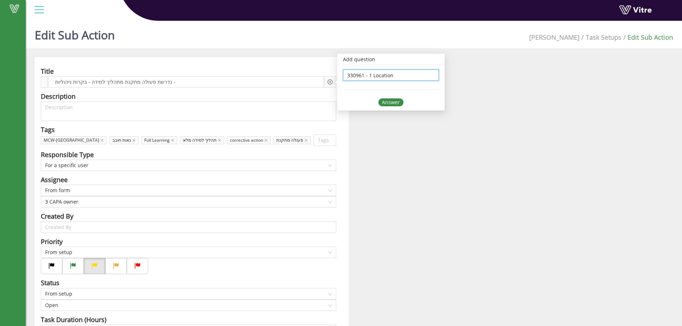
click at [388, 99] on div "Answer" at bounding box center [390, 102] width 25 height 8
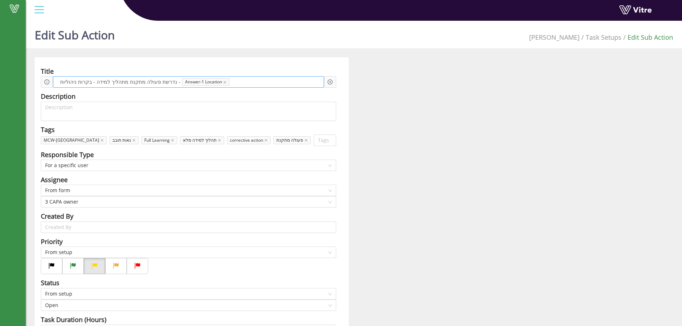
click at [232, 84] on span at bounding box center [258, 82] width 53 height 8
click at [328, 81] on icon "plus-circle" at bounding box center [329, 81] width 5 height 5
click at [391, 89] on input "search" at bounding box center [390, 87] width 87 height 11
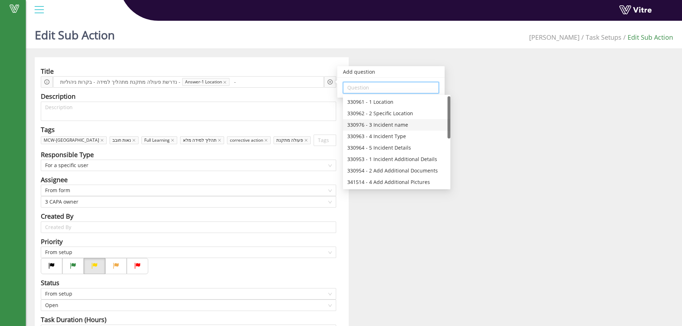
scroll to position [48, 0]
click at [390, 177] on div "357579 - 3 CAPA description" at bounding box center [396, 180] width 99 height 8
type input "357579 - 3 CAPA description"
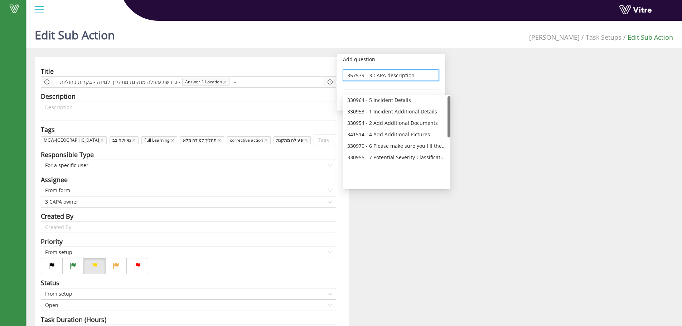
scroll to position [0, 0]
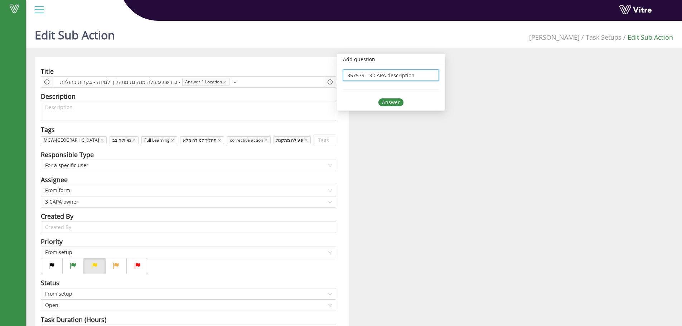
click at [392, 100] on div "Answer" at bounding box center [390, 102] width 25 height 8
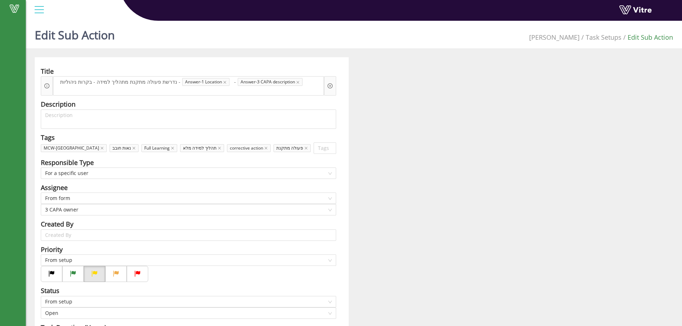
drag, startPoint x: 374, startPoint y: 121, endPoint x: 370, endPoint y: 148, distance: 28.3
click at [374, 121] on div "Title נדרשת פעולה מתקנת מתהליך למידה - בקרות ניהוליות - Answer-1 Location - Ans…" at bounding box center [353, 269] width 649 height 425
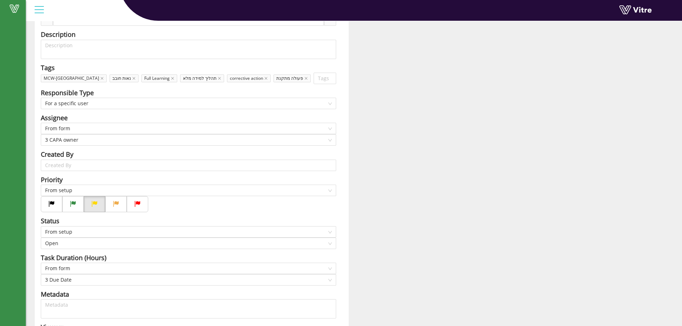
scroll to position [156, 0]
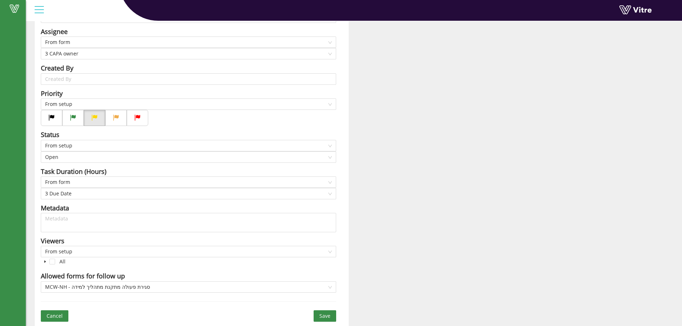
click at [328, 311] on button "Save" at bounding box center [324, 315] width 23 height 11
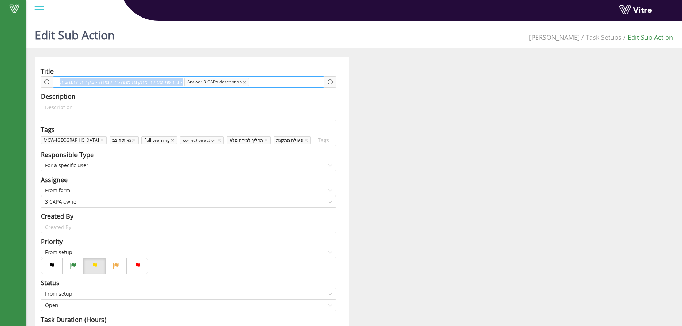
drag, startPoint x: 171, startPoint y: 79, endPoint x: 54, endPoint y: 79, distance: 117.0
click at [54, 79] on div "נדרשת פעולה מתקנת מתהליך למידה - בקרות התנהגות - Answer-3 CAPA description" at bounding box center [188, 81] width 271 height 11
click at [122, 81] on icon "close" at bounding box center [122, 83] width 4 height 4
click at [122, 82] on div at bounding box center [186, 81] width 276 height 11
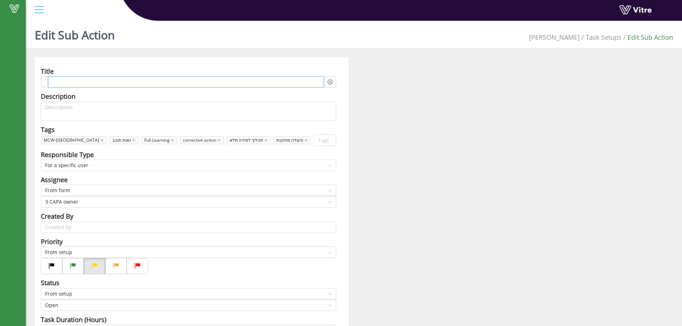
click at [122, 82] on div at bounding box center [186, 81] width 276 height 11
click at [131, 83] on div at bounding box center [186, 81] width 276 height 11
click at [132, 81] on div at bounding box center [186, 81] width 276 height 11
click at [62, 82] on span at bounding box center [80, 82] width 54 height 8
click at [329, 83] on icon "plus-circle" at bounding box center [329, 81] width 5 height 5
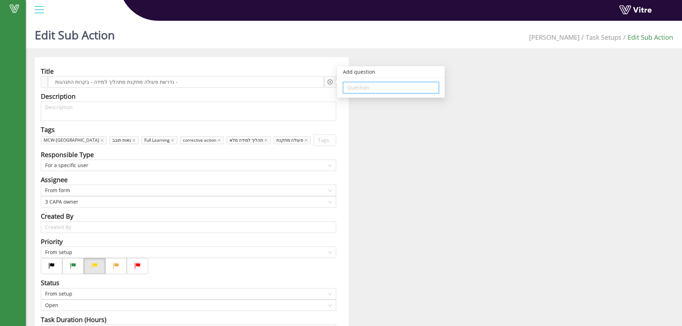
click at [354, 86] on input "search" at bounding box center [390, 87] width 87 height 11
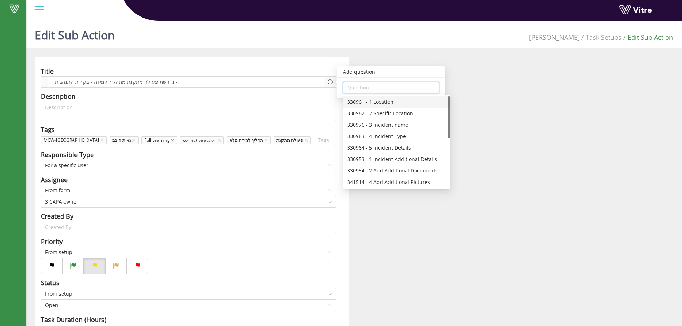
click at [390, 104] on div "330961 - 1 Location" at bounding box center [396, 102] width 99 height 8
type input "330961 - 1 Location"
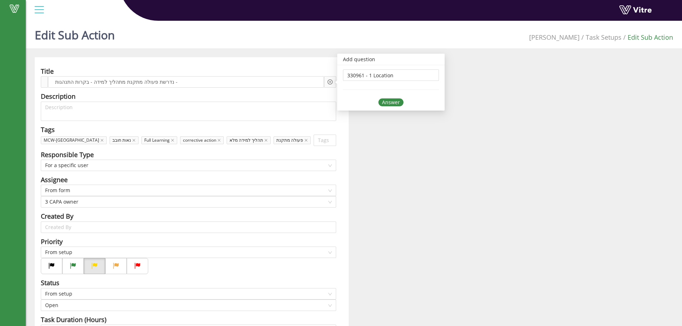
click at [391, 105] on div "Answer" at bounding box center [390, 102] width 25 height 8
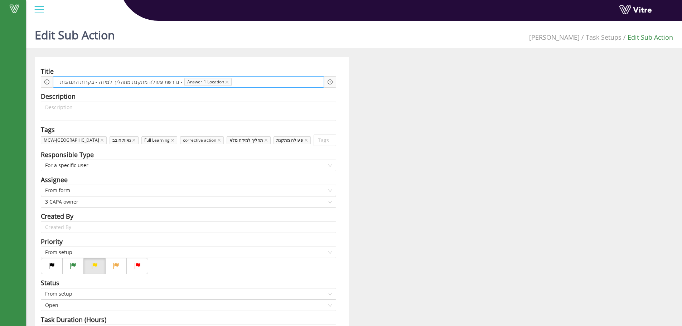
click at [272, 77] on div "נדרשת פעולה מתקנת מתהליך למידה - בקרות התנהגות - Answer-1 Location" at bounding box center [188, 81] width 271 height 11
click at [268, 85] on span at bounding box center [260, 82] width 53 height 8
click at [330, 82] on icon "plus-circle" at bounding box center [330, 82] width 2 height 2
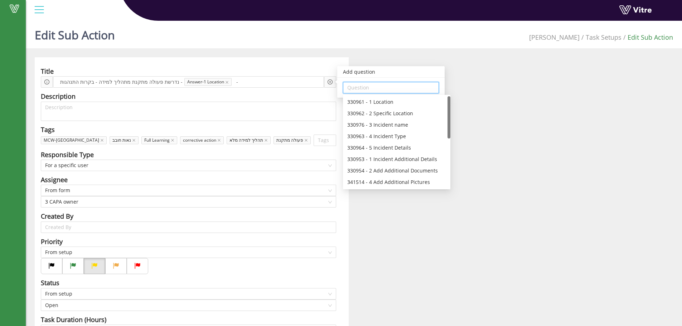
drag, startPoint x: 350, startPoint y: 84, endPoint x: 369, endPoint y: 90, distance: 20.5
click at [352, 84] on input "search" at bounding box center [390, 87] width 87 height 11
click at [399, 178] on div "357584 - 3 CAPA description" at bounding box center [396, 180] width 99 height 8
type input "357584 - 3 CAPA description"
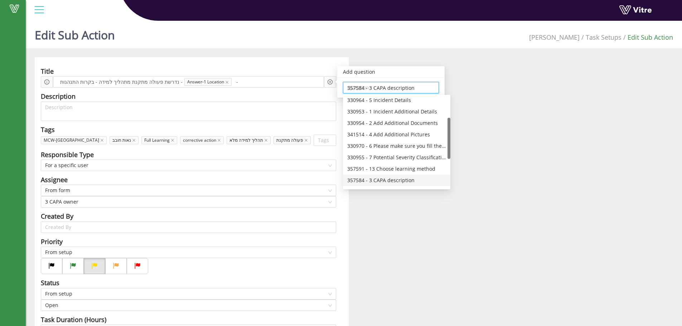
scroll to position [0, 0]
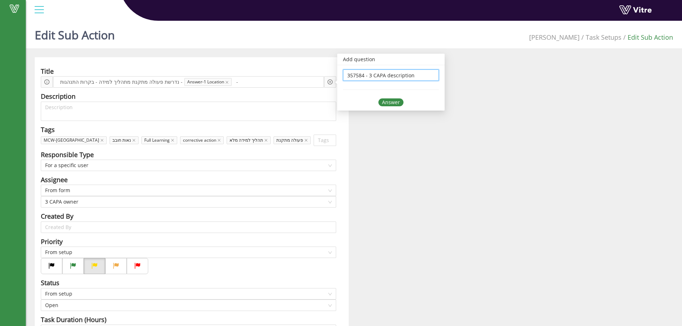
click at [398, 104] on div "Answer" at bounding box center [390, 102] width 25 height 8
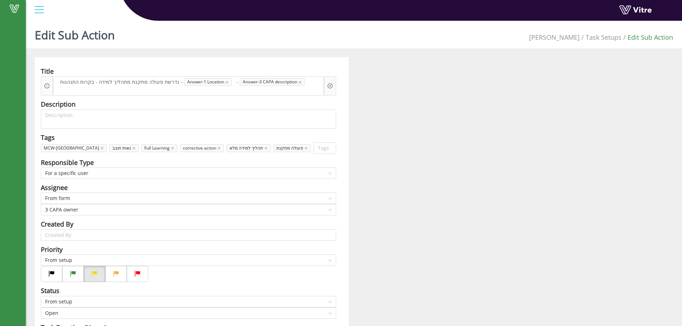
click at [408, 116] on div "Title נדרשת פעולה מתקנת מתהליך למידה - בקרות התנהגות - Answer-1 Location - Answ…" at bounding box center [353, 269] width 649 height 425
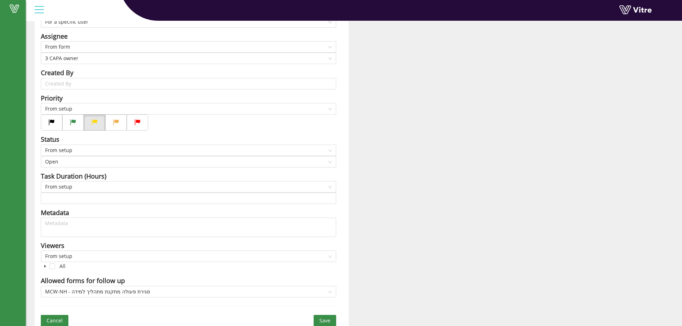
scroll to position [156, 0]
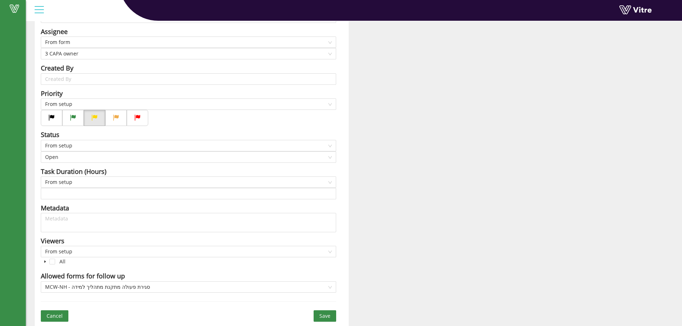
click at [326, 313] on span "Save" at bounding box center [324, 316] width 11 height 8
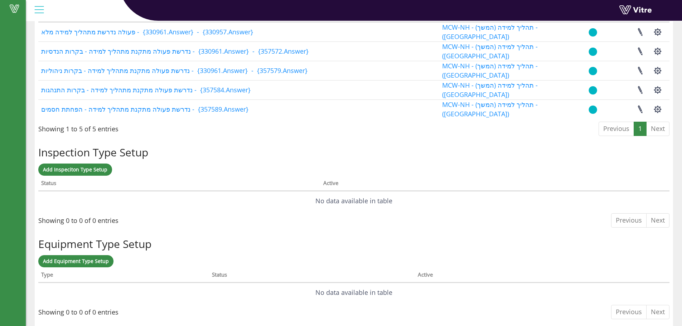
scroll to position [456, 0]
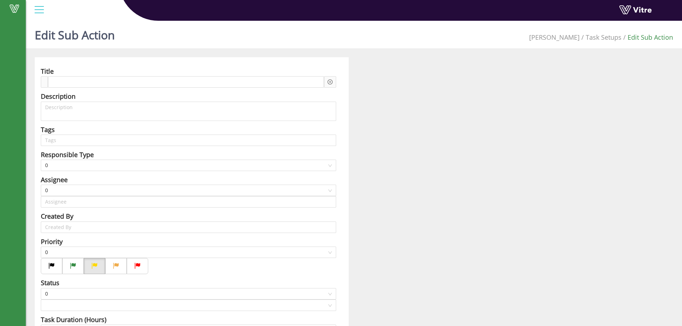
type input "[PERSON_NAME]"
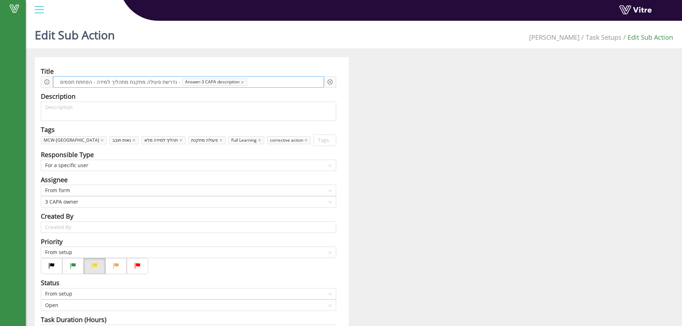
click at [170, 83] on span "נדרשת פעולה מתקנת מתהליך למידה - הפחתת חסמים -" at bounding box center [120, 82] width 124 height 8
drag, startPoint x: 170, startPoint y: 83, endPoint x: 49, endPoint y: 83, distance: 120.6
click at [49, 83] on div "נדרשת פעולה מתקנת מתהליך למידה - הפחתת חסמים - Answer-3 CAPA description" at bounding box center [188, 81] width 295 height 11
click at [151, 66] on div "Title נדרשת פעולה מתקנת מתהליך למידה - הפחתת חסמים - Answer-3 CAPA description …" at bounding box center [192, 265] width 314 height 417
drag, startPoint x: 169, startPoint y: 83, endPoint x: 57, endPoint y: 85, distance: 112.4
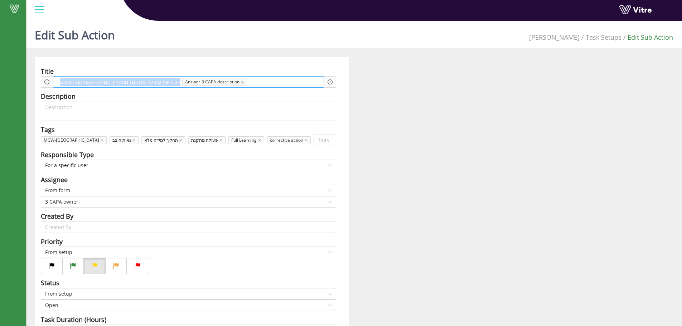
click at [57, 85] on div "נדרשת פעולה מתקנת מתהליך למידה - הפחתת חסמים - Answer-3 CAPA description" at bounding box center [188, 81] width 271 height 11
click at [123, 83] on icon "close" at bounding box center [122, 82] width 3 height 3
click at [124, 83] on div at bounding box center [186, 81] width 276 height 11
click at [328, 82] on icon "plus-circle" at bounding box center [329, 81] width 5 height 5
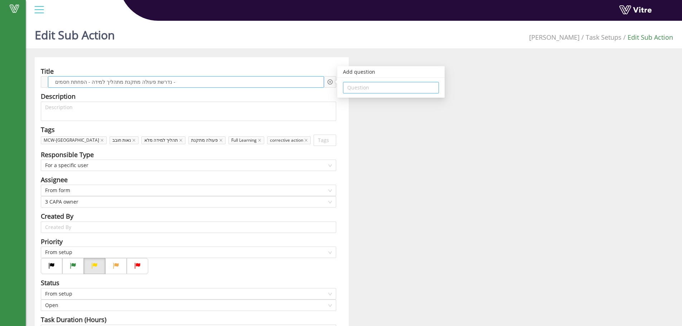
click at [351, 87] on input "search" at bounding box center [390, 87] width 87 height 11
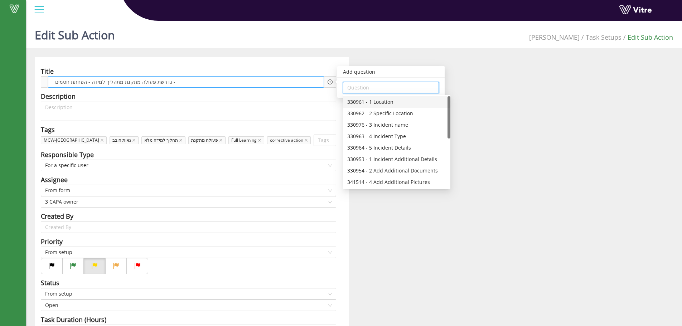
click at [390, 103] on div "330961 - 1 Location" at bounding box center [396, 102] width 99 height 8
type input "330961 - 1 Location"
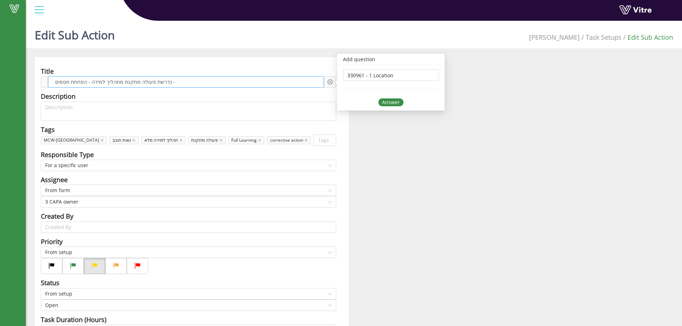
click at [398, 105] on div "Answer" at bounding box center [390, 102] width 25 height 8
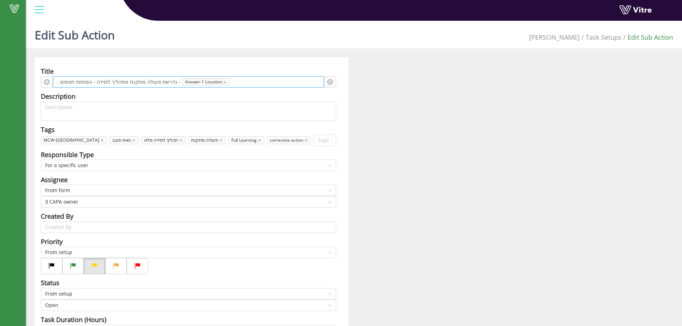
click at [250, 81] on span at bounding box center [258, 82] width 53 height 8
click at [328, 83] on icon "plus-circle" at bounding box center [329, 81] width 5 height 5
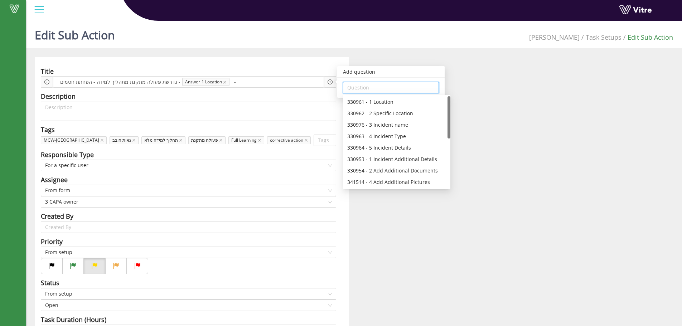
click at [369, 90] on input "search" at bounding box center [390, 87] width 87 height 11
click at [387, 178] on div "357589 - 3 CAPA description" at bounding box center [396, 180] width 99 height 8
type input "357589 - 3 CAPA description"
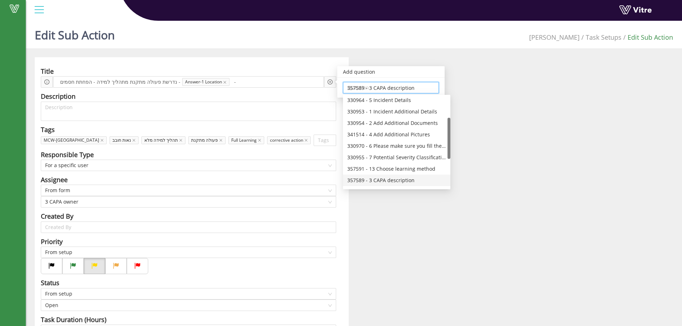
scroll to position [0, 0]
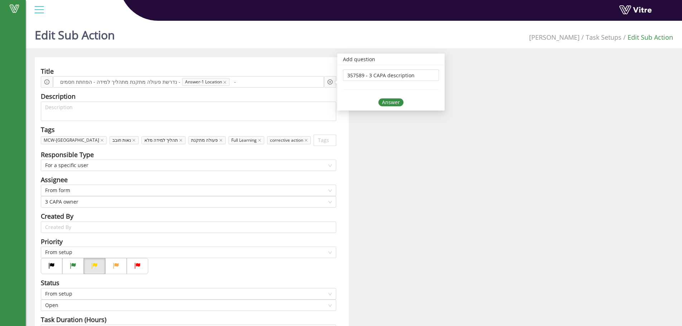
click at [389, 105] on div "Answer" at bounding box center [390, 102] width 25 height 8
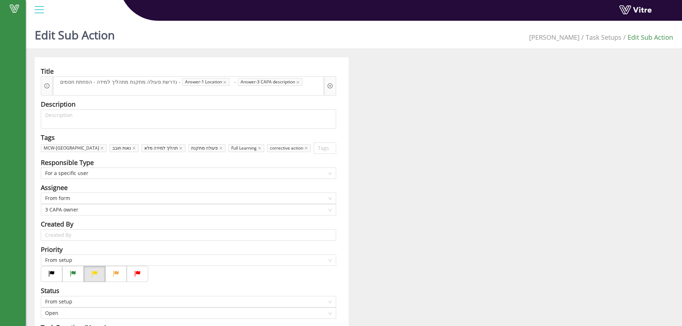
click at [359, 117] on div "Title נדרשת פעולה מתקנת מתהליך למידה - הפחתת חסמים - Answer-1 Location - Answer…" at bounding box center [353, 269] width 649 height 425
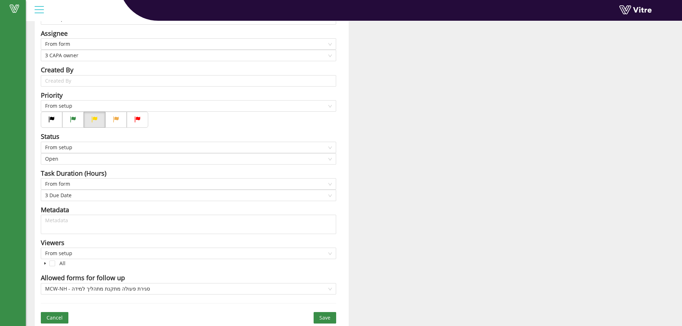
scroll to position [156, 0]
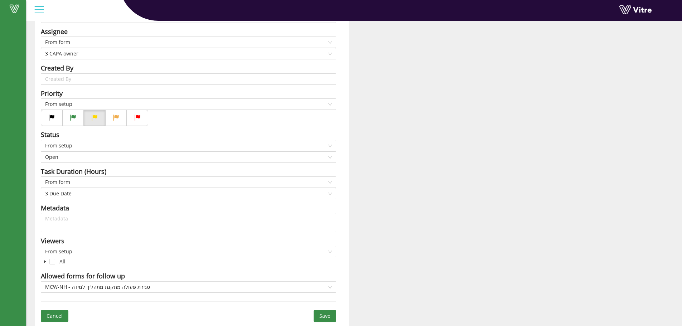
click at [326, 311] on button "Save" at bounding box center [324, 315] width 23 height 11
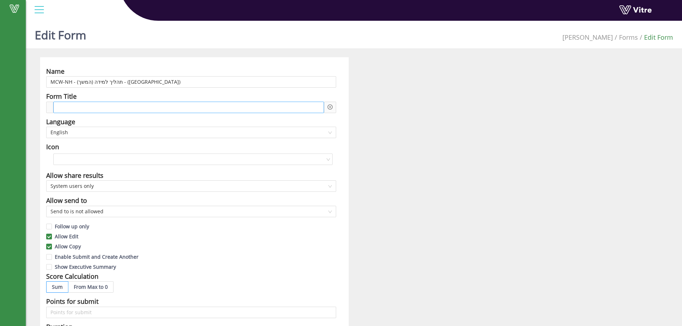
click at [66, 103] on div at bounding box center [188, 107] width 270 height 11
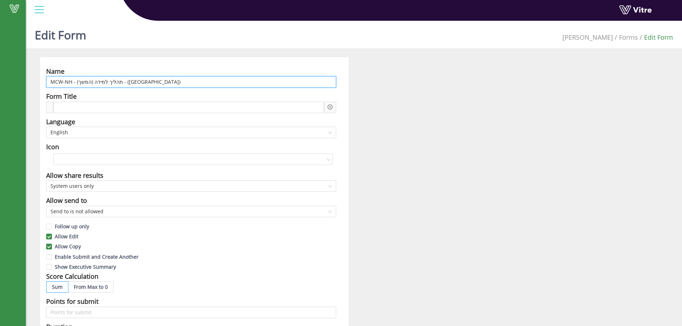
drag, startPoint x: 117, startPoint y: 82, endPoint x: 96, endPoint y: 78, distance: 22.0
click at [96, 78] on input "MCW-NH - תהליך למידה (המשך) - ([GEOGRAPHIC_DATA])" at bounding box center [191, 81] width 290 height 11
click at [89, 80] on input "MCW-NH - תהליך למידה (המשך) - ([GEOGRAPHIC_DATA])" at bounding box center [191, 81] width 290 height 11
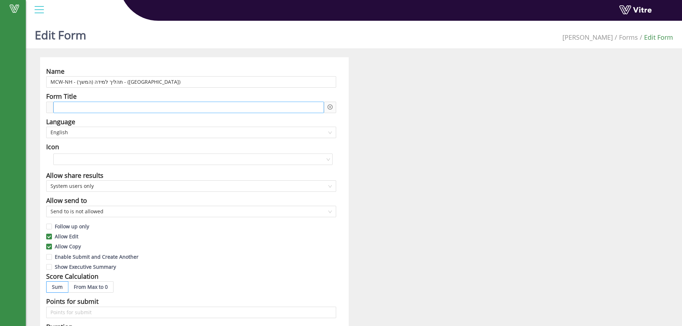
drag, startPoint x: 235, startPoint y: 101, endPoint x: 232, endPoint y: 105, distance: 5.3
click at [235, 101] on div "Form Title" at bounding box center [191, 96] width 290 height 10
click at [230, 108] on div at bounding box center [188, 107] width 270 height 11
click at [332, 107] on icon "plus-circle" at bounding box center [329, 106] width 5 height 5
click at [366, 113] on input "search" at bounding box center [390, 112] width 87 height 11
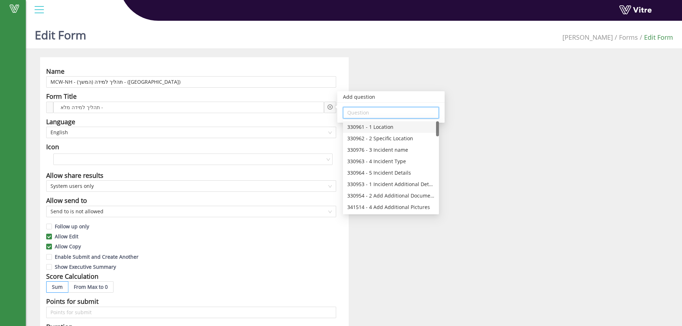
click at [372, 124] on div "330961 - 1 Location" at bounding box center [390, 127] width 87 height 8
type input "330961 - 1 Location"
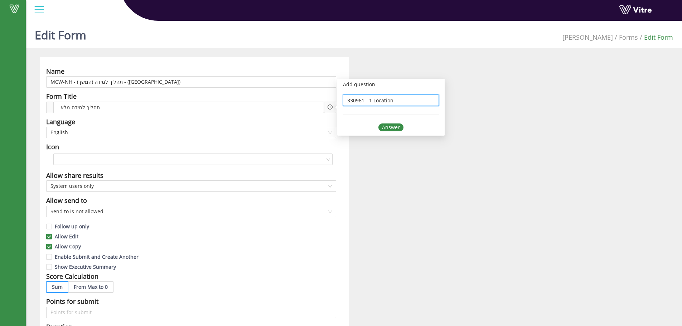
click at [396, 129] on div "Answer" at bounding box center [390, 127] width 25 height 8
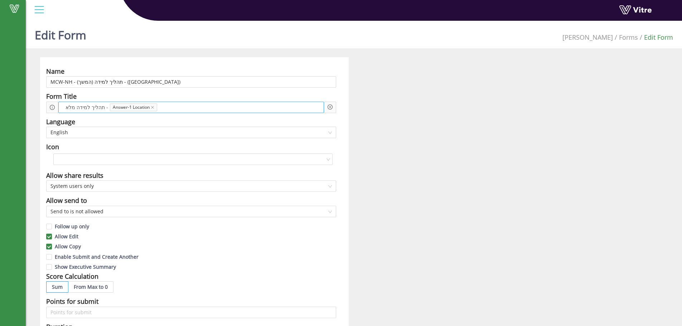
click at [192, 110] on span at bounding box center [186, 107] width 52 height 8
click at [332, 107] on icon "plus-circle" at bounding box center [329, 106] width 5 height 5
click at [366, 116] on input "search" at bounding box center [390, 112] width 87 height 11
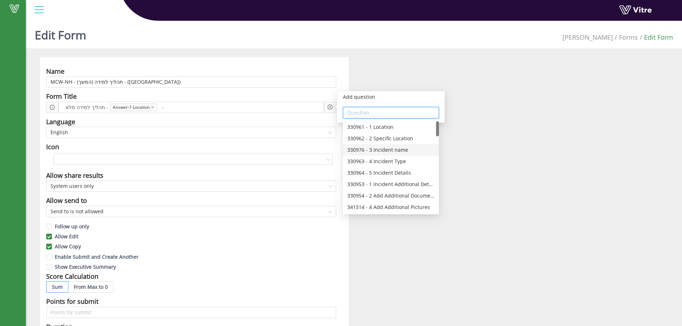
click at [391, 149] on div "330976 - 3 Incident name" at bounding box center [390, 150] width 87 height 8
type input "330976 - 3 Incident name"
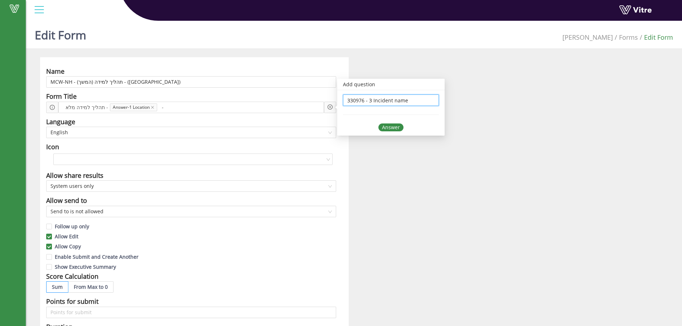
click at [397, 129] on div "Answer" at bounding box center [390, 127] width 25 height 8
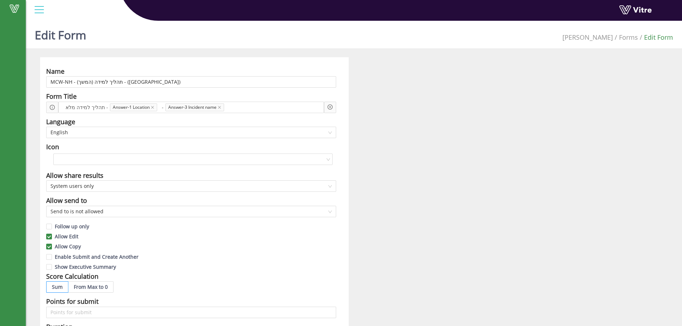
click at [372, 140] on div "Name MCW-NH - תהליך למידה (המשך) - (FL) Form Title תהליך למידה מלא - Answer-1 L…" at bounding box center [354, 309] width 638 height 505
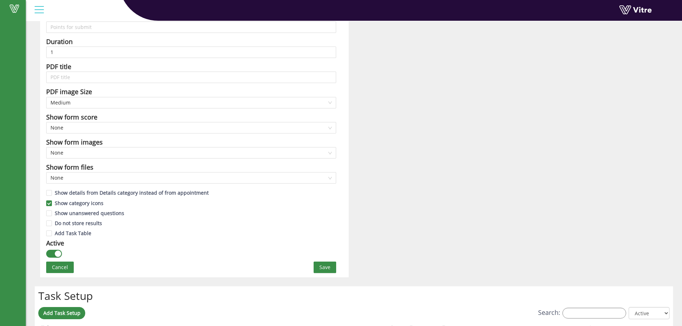
scroll to position [334, 0]
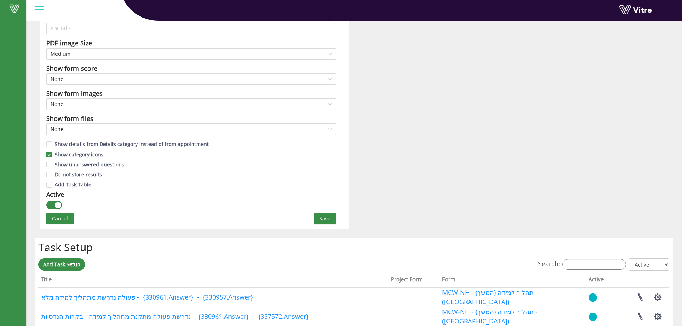
click at [329, 221] on span "Save" at bounding box center [324, 219] width 11 height 8
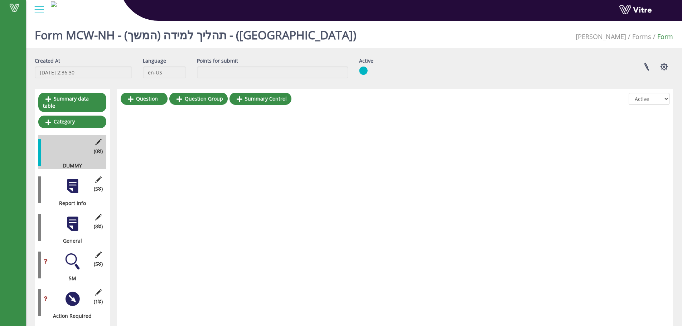
click at [42, 13] on div at bounding box center [39, 9] width 16 height 19
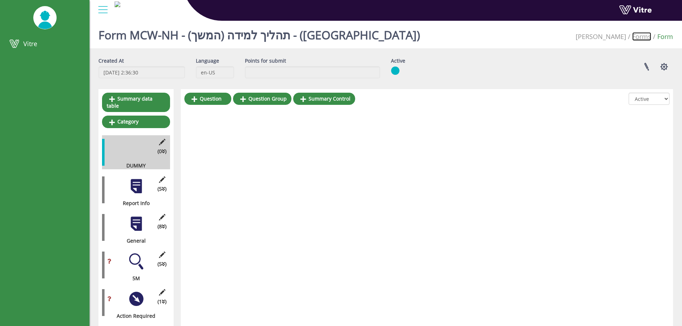
click at [643, 39] on link "Forms" at bounding box center [641, 36] width 19 height 9
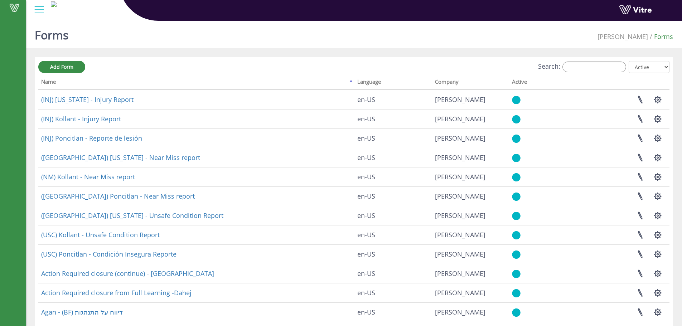
click at [622, 73] on div "Search: All Active Not Active" at bounding box center [353, 67] width 631 height 13
click at [621, 68] on input "Search:" at bounding box center [594, 67] width 64 height 11
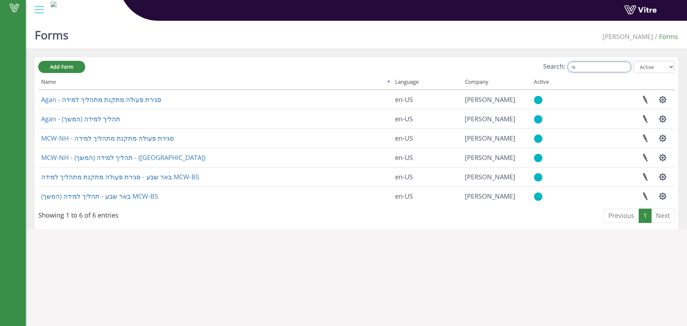
type input "מ"
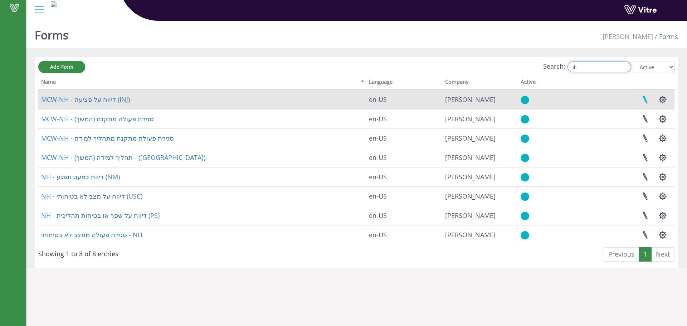
type input "nh"
click at [640, 101] on link at bounding box center [645, 99] width 18 height 19
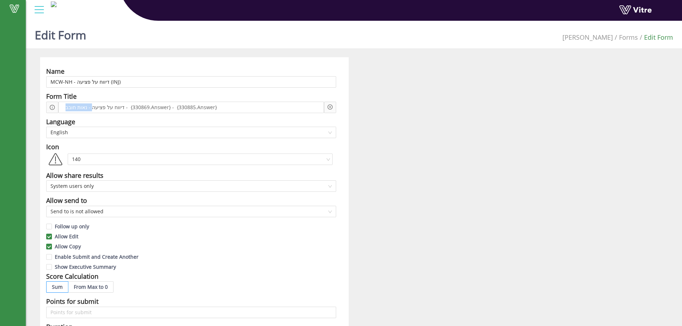
drag, startPoint x: 90, startPoint y: 107, endPoint x: 41, endPoint y: 107, distance: 49.4
click at [41, 107] on div "Name MCW-NH - דיווח על פציעה (INJ) Form Title דיווח על פציעה - נאות חובב - {330…" at bounding box center [194, 309] width 308 height 505
click at [329, 108] on icon "plus-circle" at bounding box center [329, 106] width 5 height 5
click at [392, 113] on input "search" at bounding box center [390, 112] width 87 height 11
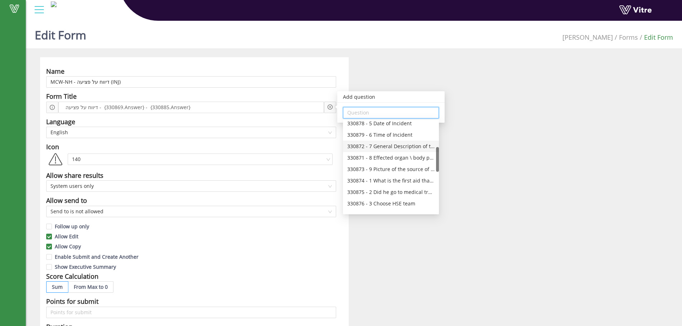
scroll to position [143, 0]
click at [476, 147] on div "Name MCW-NH - דיווח על פציעה (INJ) Form Title דיווח על פציעה - {330869.Answer} …" at bounding box center [354, 309] width 638 height 505
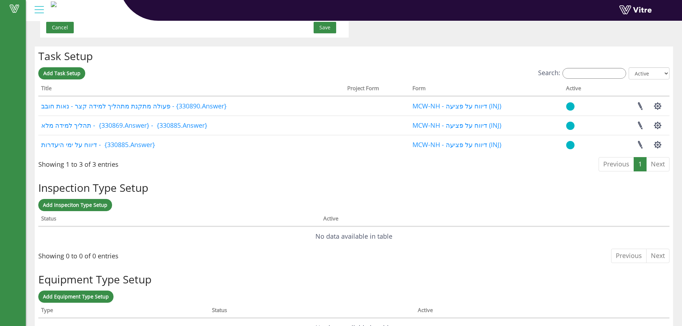
scroll to position [429, 0]
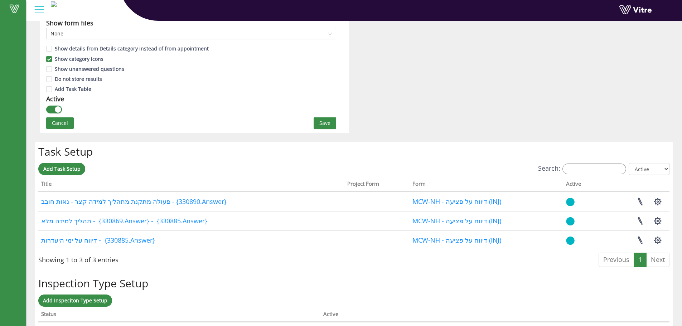
click at [328, 121] on span "Save" at bounding box center [324, 123] width 11 height 8
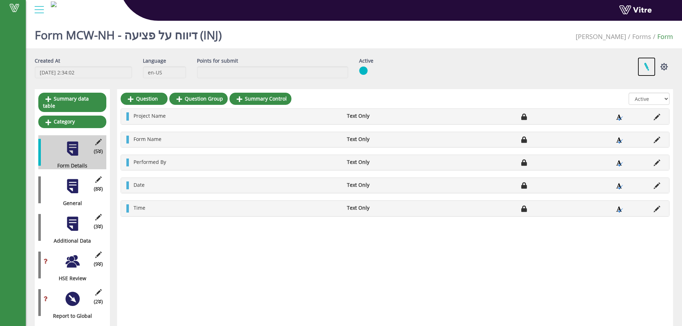
click at [648, 72] on link at bounding box center [646, 66] width 18 height 19
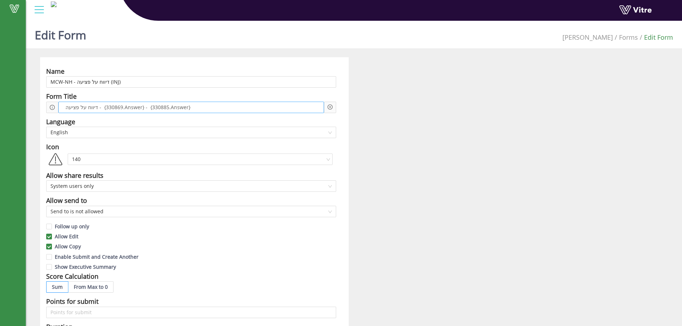
click at [122, 107] on span "דיווח על פציעה - {330869.Answer} - {330885.Answer}" at bounding box center [128, 107] width 128 height 8
click at [122, 106] on span "דיווח על פציעה - {330869.Answer} - {330885.Answer}" at bounding box center [128, 107] width 128 height 8
drag, startPoint x: 191, startPoint y: 107, endPoint x: 64, endPoint y: 111, distance: 127.1
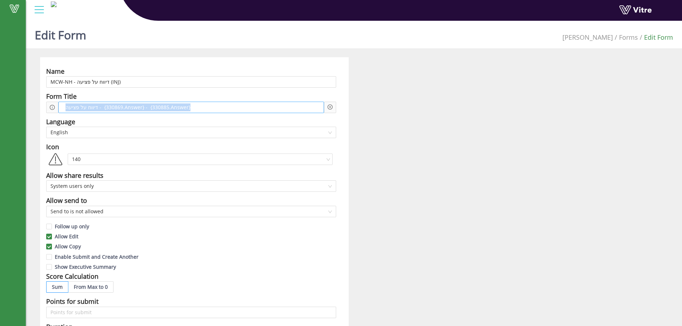
click at [64, 111] on div "דיווח על פציעה - {330869.Answer} - {330885.Answer}" at bounding box center [190, 107] width 265 height 11
click at [64, 111] on span "דיווח על פציעה - {330869.Answer} - {330885.Answer}" at bounding box center [128, 107] width 128 height 8
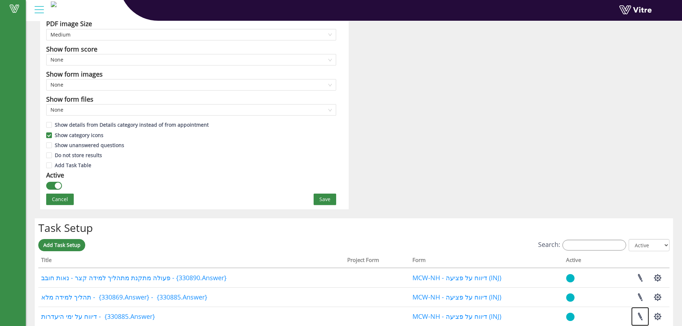
scroll to position [334, 0]
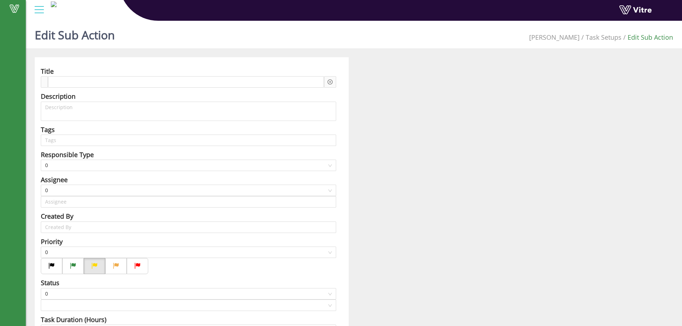
type input "[PERSON_NAME]"
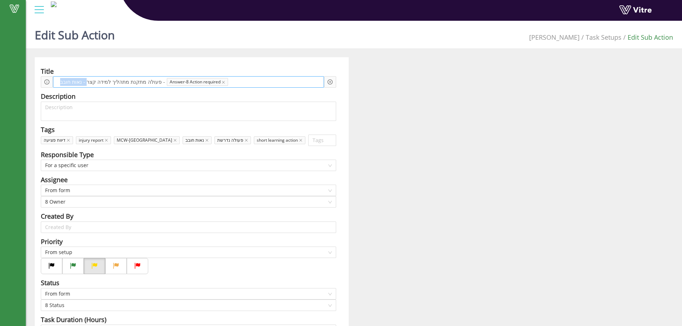
drag, startPoint x: 85, startPoint y: 83, endPoint x: 54, endPoint y: 84, distance: 30.8
click at [54, 84] on div "פעולה מתקנת מתהליך למידה קצר - נאות חובב - Answer-8 Action required" at bounding box center [188, 81] width 271 height 11
drag, startPoint x: 130, startPoint y: 81, endPoint x: 24, endPoint y: 71, distance: 106.3
click at [24, 71] on div "Vitre Edit Sub Action Adama Task Setups Edit Sub Action Title פעולה מתקנת מתהלי…" at bounding box center [341, 246] width 682 height 456
click at [119, 82] on icon "close" at bounding box center [119, 83] width 4 height 4
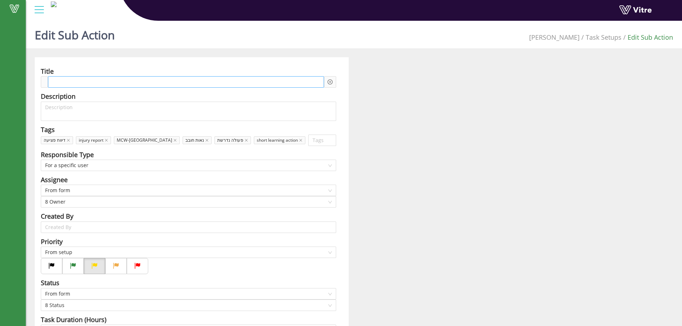
click at [126, 82] on div at bounding box center [186, 81] width 276 height 11
click at [327, 81] on div at bounding box center [330, 81] width 12 height 11
click at [328, 84] on icon "plus-circle" at bounding box center [329, 81] width 5 height 5
click at [356, 89] on input "search" at bounding box center [390, 87] width 87 height 11
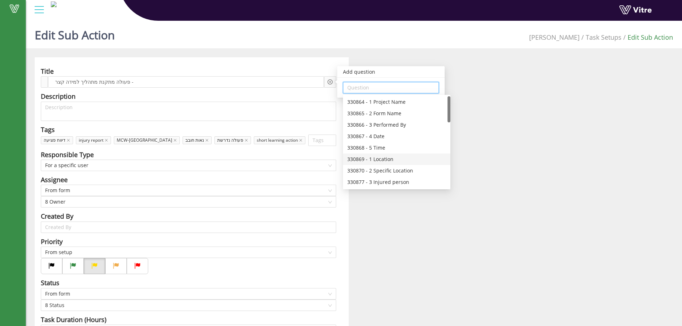
click at [366, 157] on div "330869 - 1 Location" at bounding box center [396, 159] width 99 height 8
type input "330869 - 1 Location"
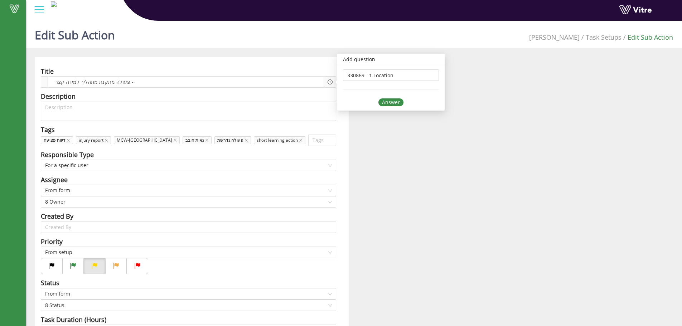
click at [392, 102] on div "Answer" at bounding box center [390, 102] width 25 height 8
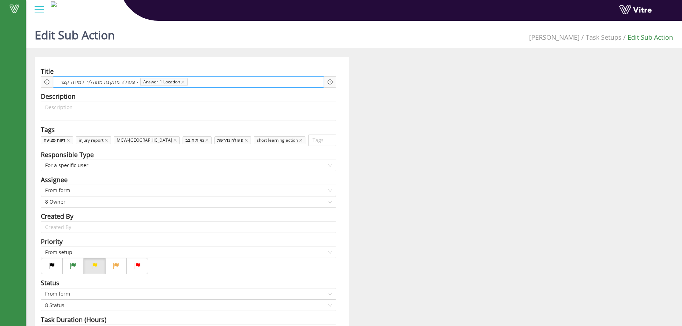
click at [190, 80] on span at bounding box center [216, 82] width 53 height 8
click at [331, 81] on icon "plus-circle" at bounding box center [329, 81] width 5 height 5
click at [362, 89] on input "search" at bounding box center [390, 87] width 87 height 11
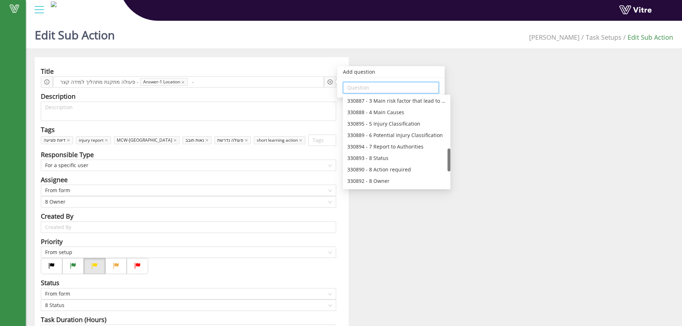
scroll to position [213, 0]
drag, startPoint x: 449, startPoint y: 111, endPoint x: 438, endPoint y: 164, distance: 53.8
click at [438, 164] on div "330887 - 3 Main risk factor that lead to this incident 330888 - 4 Main Causes 3…" at bounding box center [396, 142] width 107 height 92
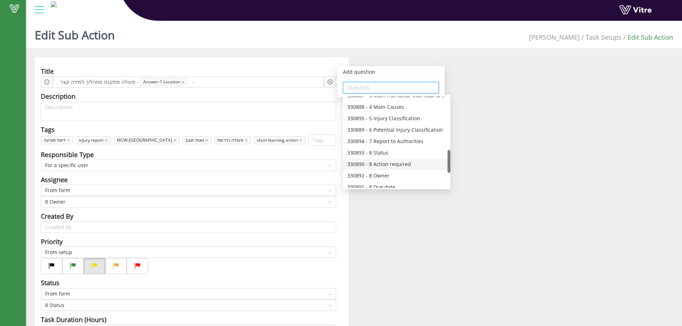
click at [409, 161] on div "330890 - 8 Action required" at bounding box center [396, 164] width 99 height 8
type input "330890 - 8 Action required"
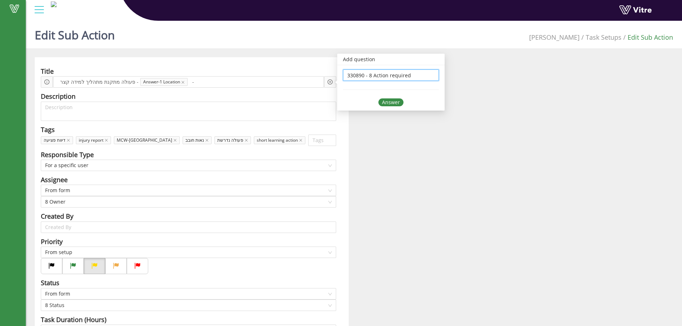
scroll to position [0, 0]
click at [399, 103] on div "Answer" at bounding box center [390, 102] width 25 height 8
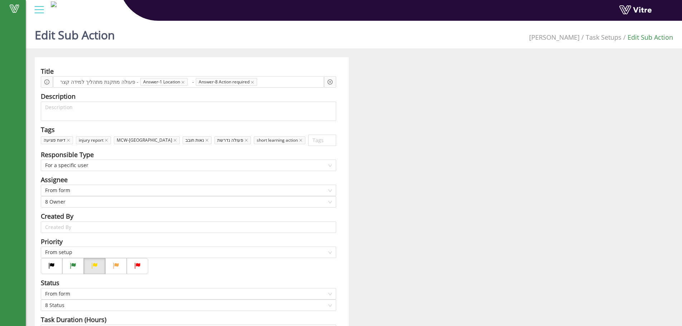
click at [441, 141] on div "Title פעולה מתקנת מתהליך למידה קצר - Answer-1 Location - Answer-8 Action requir…" at bounding box center [353, 265] width 649 height 417
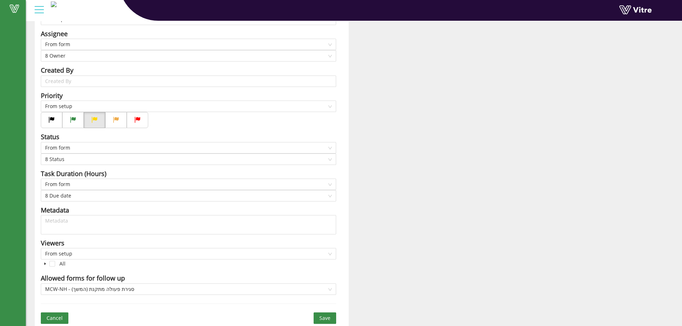
scroll to position [148, 0]
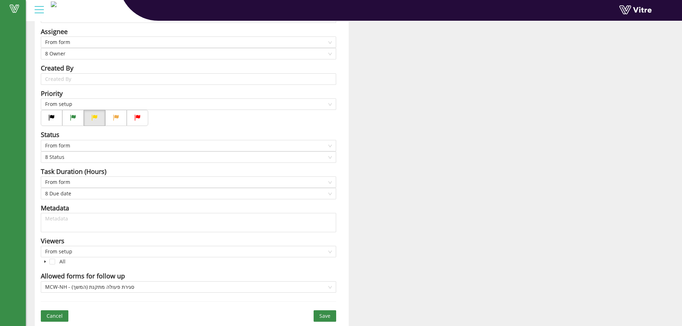
click at [322, 315] on span "Save" at bounding box center [324, 316] width 11 height 8
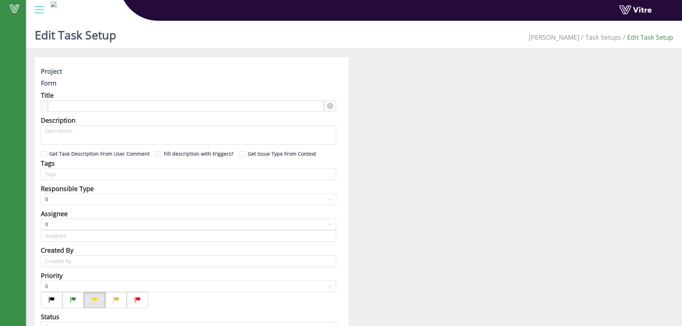
type input "[PERSON_NAME]"
checkbox input "true"
type input "336"
type input "[PERSON_NAME]"
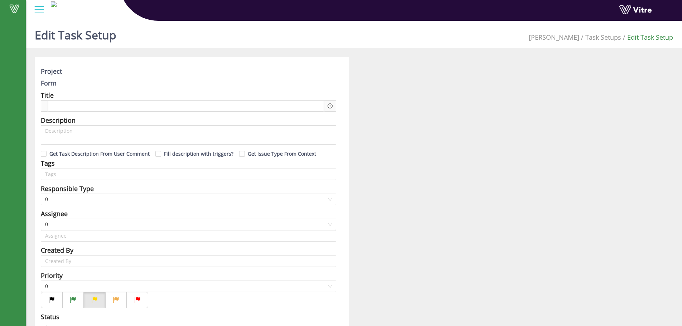
type input "[PERSON_NAME]"
checkbox input "true"
type input "240"
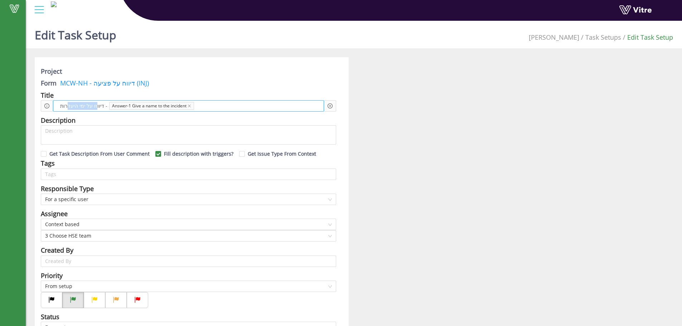
drag, startPoint x: 93, startPoint y: 107, endPoint x: 67, endPoint y: 103, distance: 26.4
click at [67, 103] on span "דיווח על ימי היעדרות -" at bounding box center [83, 106] width 51 height 8
click at [74, 101] on div "דיווח על ימי היעדרות - Answer-1 Give a name to the incident" at bounding box center [188, 105] width 271 height 11
click at [327, 107] on icon "plus-circle" at bounding box center [329, 105] width 5 height 5
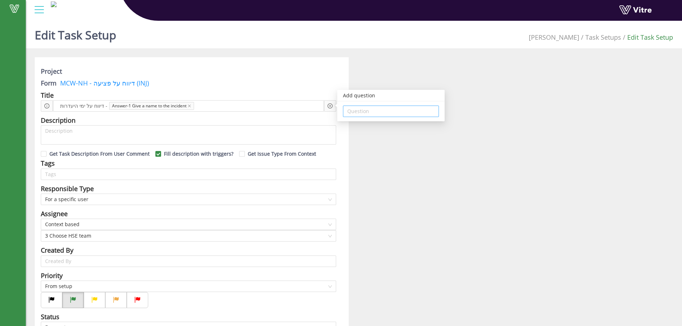
click at [346, 111] on div "Question" at bounding box center [391, 111] width 96 height 11
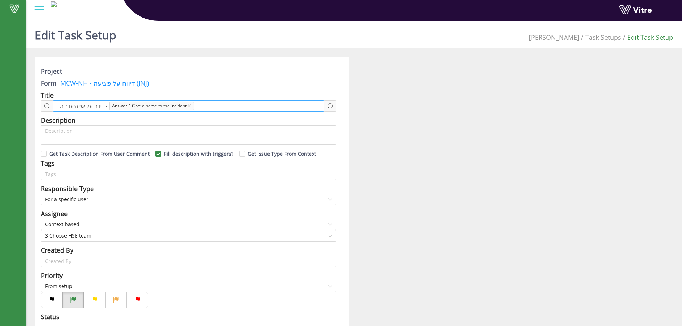
click at [101, 103] on span "דיווח על ימי היעדרות -" at bounding box center [83, 106] width 51 height 8
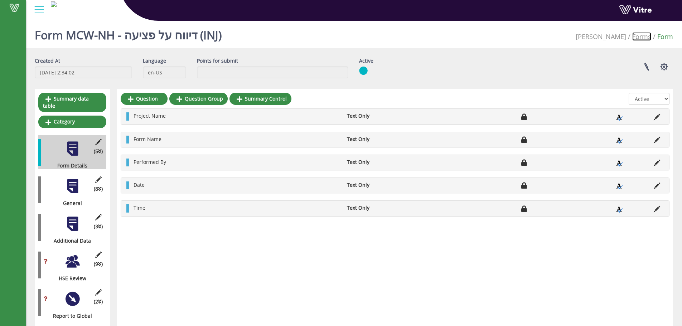
click at [647, 38] on link "Forms" at bounding box center [641, 36] width 19 height 9
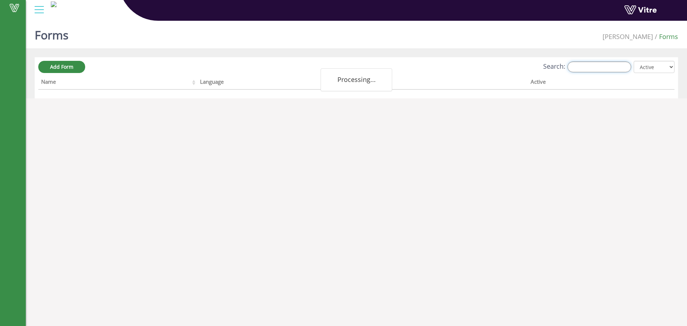
click at [599, 64] on input "Search:" at bounding box center [599, 67] width 64 height 11
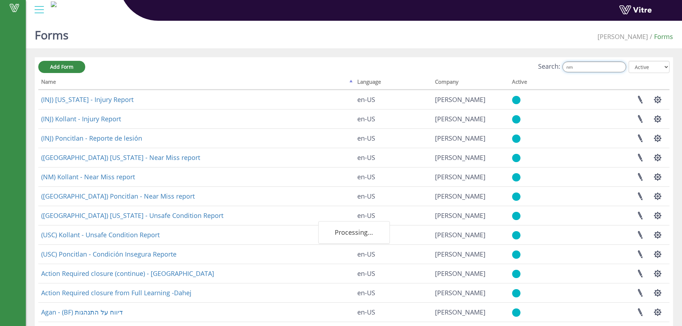
click at [589, 63] on input "nm" at bounding box center [594, 67] width 64 height 11
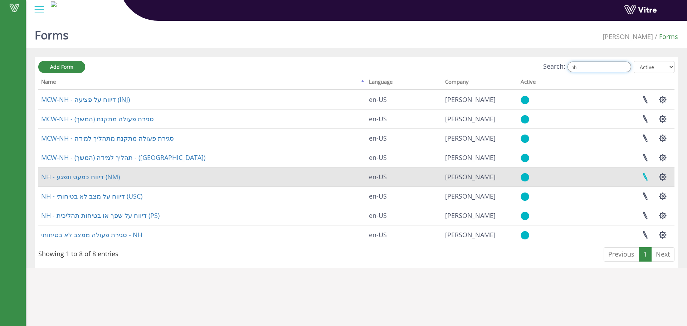
type input "nh"
click at [645, 179] on link at bounding box center [645, 176] width 18 height 19
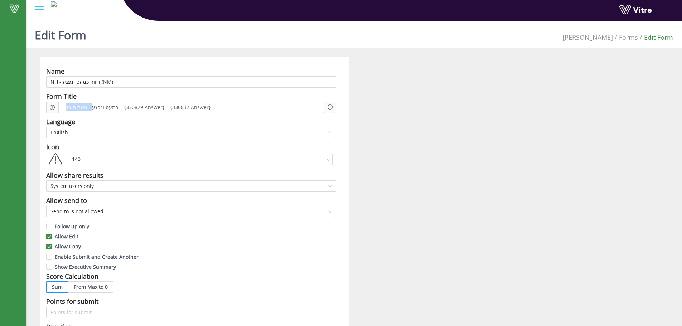
drag, startPoint x: 89, startPoint y: 109, endPoint x: 37, endPoint y: 107, distance: 52.6
click at [37, 107] on div "Name NH - דיווח כמעט ונפגע (NM) Form Title כמעט ונפגע - נאות חובב - {330829.Ans…" at bounding box center [194, 309] width 319 height 505
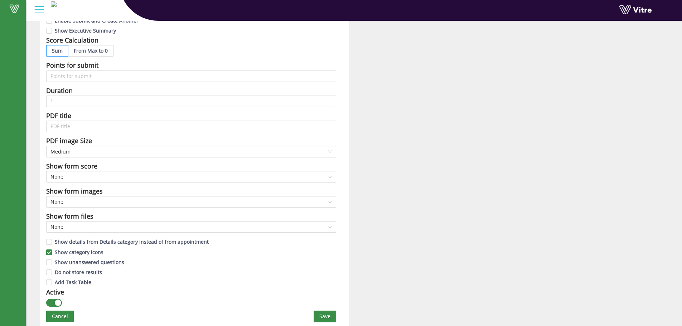
scroll to position [239, 0]
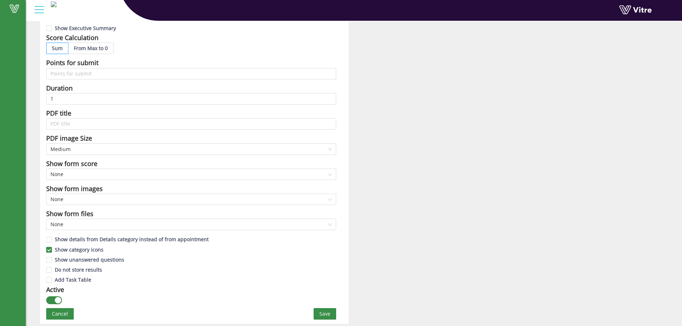
click at [332, 317] on button "Save" at bounding box center [324, 313] width 23 height 11
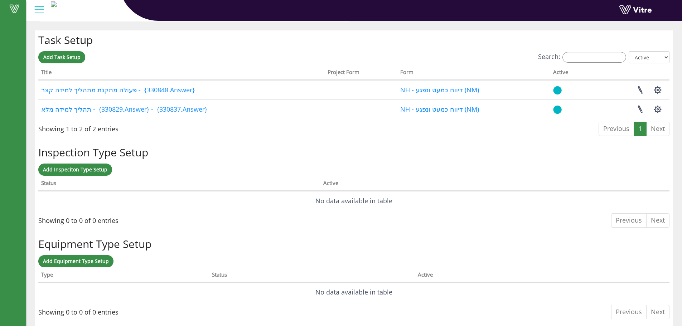
scroll to position [0, 0]
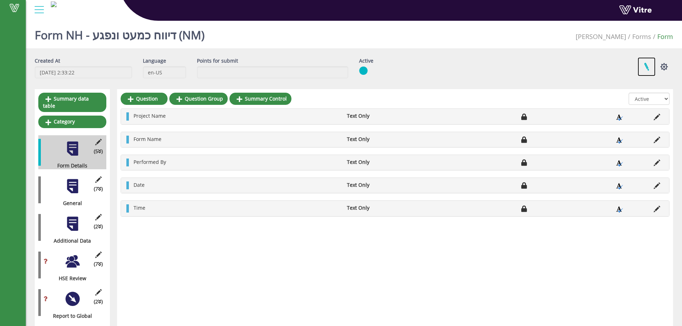
click at [644, 68] on link at bounding box center [646, 66] width 18 height 19
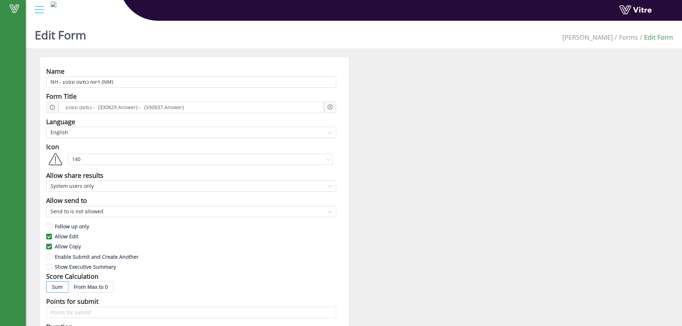
click at [330, 107] on icon "plus-circle" at bounding box center [330, 107] width 2 height 2
click at [359, 114] on input "search" at bounding box center [390, 112] width 87 height 11
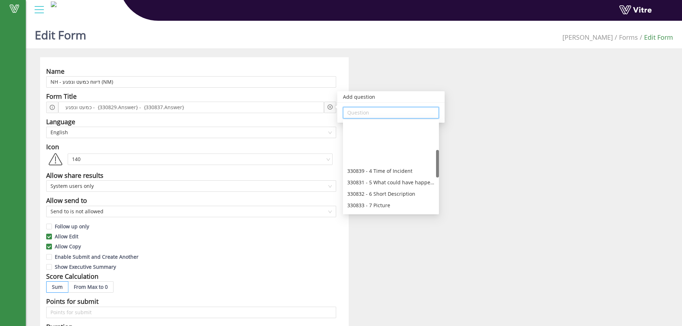
scroll to position [95, 0]
click at [513, 191] on div "Name NH - דיווח כמעט ונפגע (NM) Form Title כמעט ונפגע - {330829.Answer} - {3308…" at bounding box center [354, 309] width 638 height 505
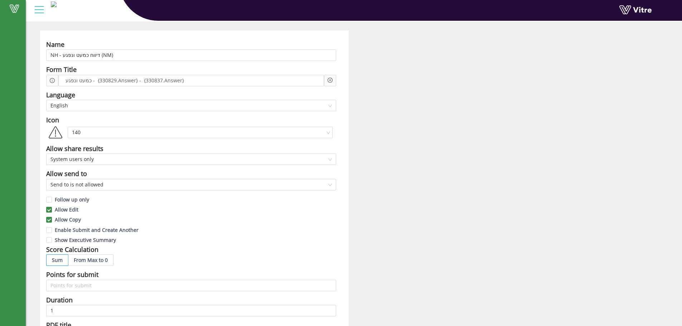
scroll to position [0, 0]
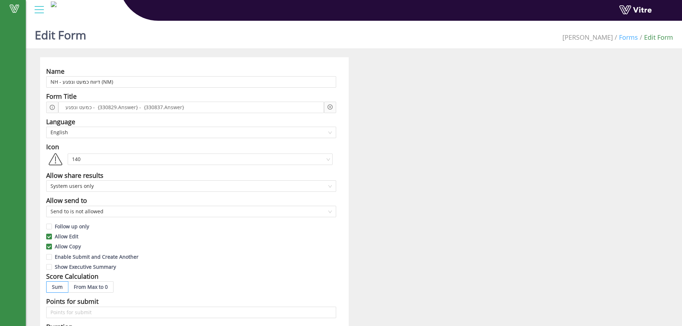
click at [633, 39] on link "Forms" at bounding box center [628, 37] width 19 height 9
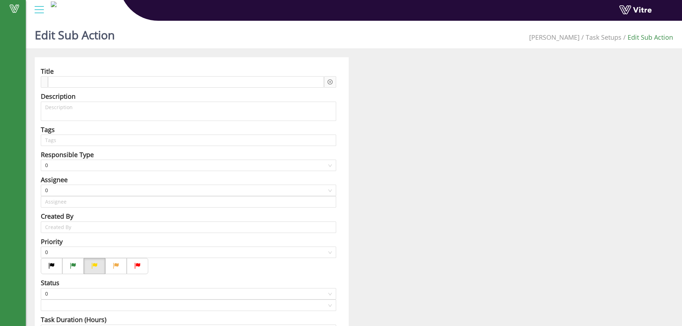
type input "[PERSON_NAME]"
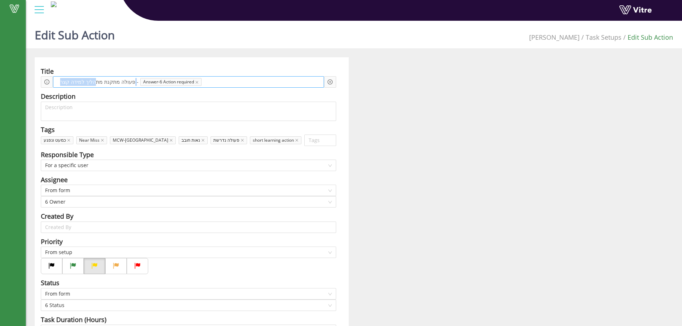
drag, startPoint x: 128, startPoint y: 83, endPoint x: 90, endPoint y: 80, distance: 38.1
click at [90, 80] on span "פעולה מתקנת מתהליך למידה קצר -" at bounding box center [99, 82] width 82 height 8
click at [119, 75] on div "Title" at bounding box center [188, 71] width 295 height 10
drag, startPoint x: 129, startPoint y: 81, endPoint x: 23, endPoint y: 75, distance: 106.1
click at [23, 75] on div "Vitre Edit Sub Action Adama Task Setups Edit Sub Action Title פעולה מתקנת מתהלי…" at bounding box center [341, 246] width 682 height 456
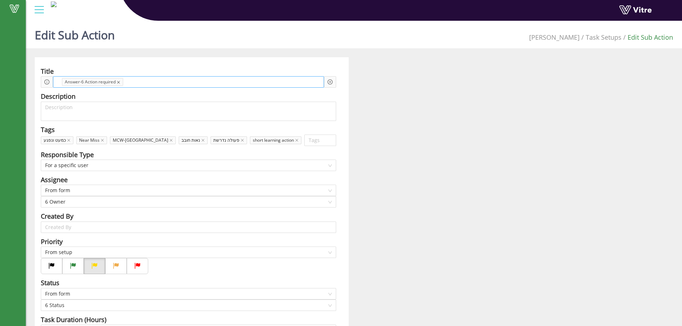
click at [119, 82] on icon "close" at bounding box center [119, 83] width 4 height 4
click at [119, 82] on div at bounding box center [186, 81] width 276 height 11
click at [330, 81] on icon "plus-circle" at bounding box center [329, 81] width 5 height 5
click at [375, 90] on input "search" at bounding box center [390, 87] width 87 height 11
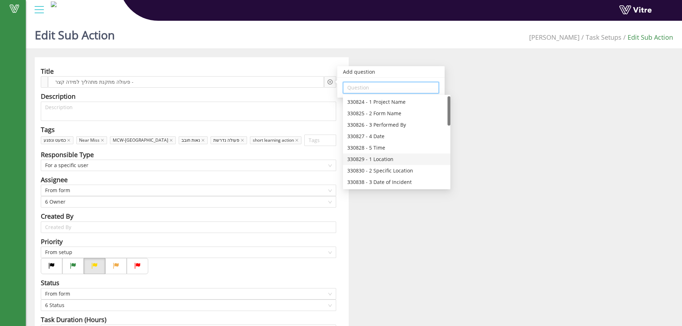
click at [384, 159] on div "330829 - 1 Location" at bounding box center [396, 159] width 99 height 8
type input "330829 - 1 Location"
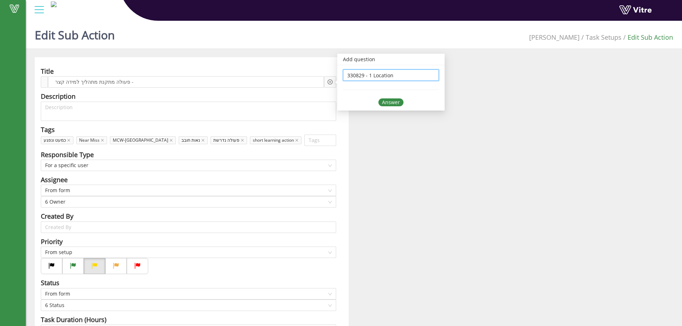
click at [390, 103] on div "Answer" at bounding box center [390, 102] width 25 height 8
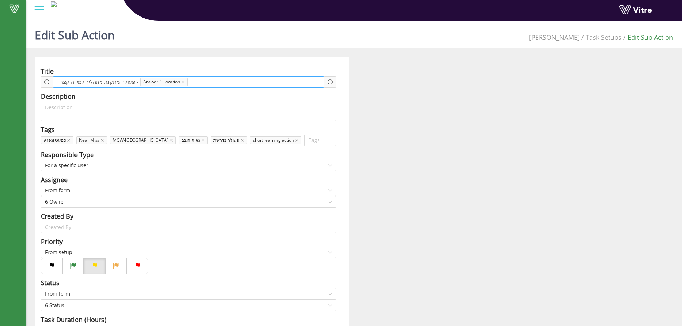
click at [190, 84] on span at bounding box center [216, 82] width 53 height 8
click at [329, 83] on icon "plus-circle" at bounding box center [329, 81] width 5 height 5
click at [386, 93] on div "Question" at bounding box center [391, 87] width 96 height 11
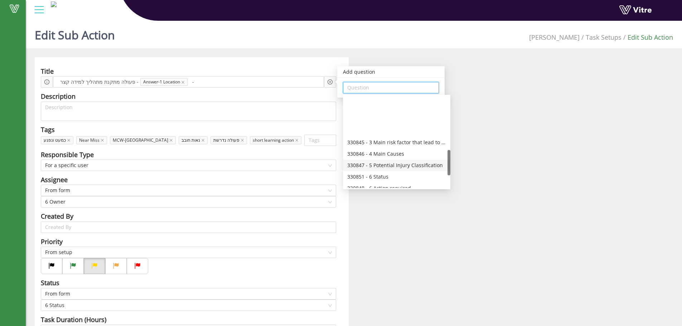
scroll to position [190, 0]
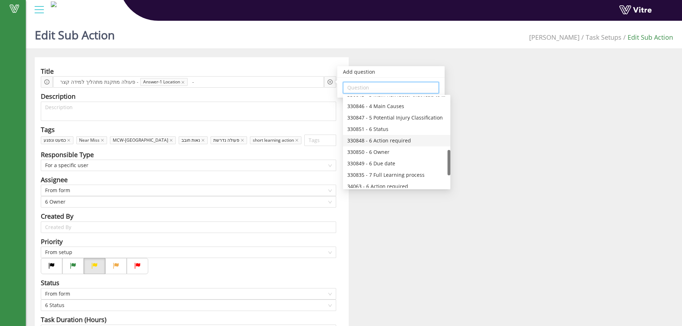
click at [398, 142] on div "330848 - 6 Action required" at bounding box center [396, 141] width 99 height 8
type input "330848 - 6 Action required"
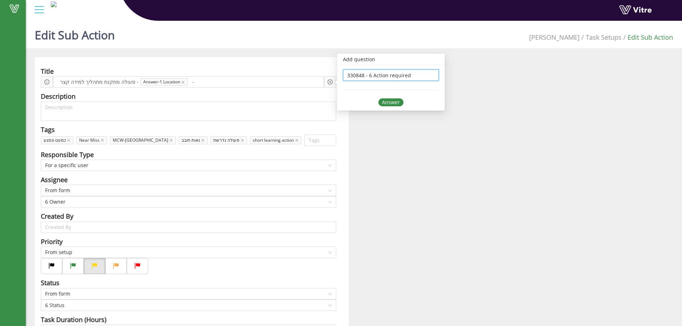
click at [397, 103] on div "Answer" at bounding box center [390, 102] width 25 height 8
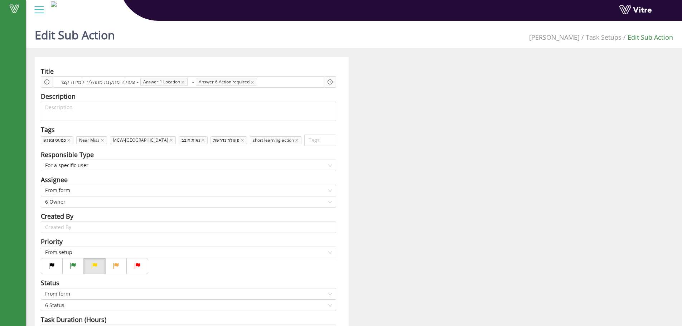
drag, startPoint x: 460, startPoint y: 165, endPoint x: 347, endPoint y: 243, distance: 137.9
click at [460, 166] on div "Title פעולה מתקנת מתהליך למידה קצר - Answer-1 Location - Answer-6 Action requir…" at bounding box center [353, 265] width 649 height 417
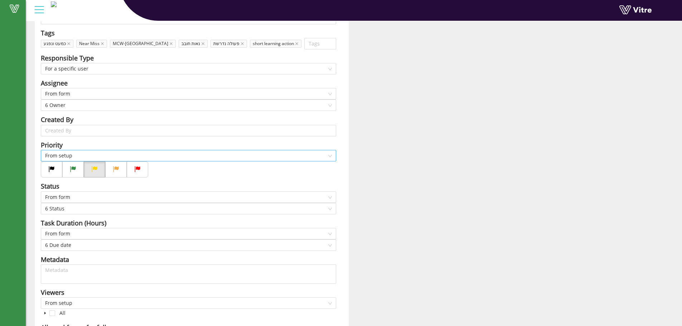
scroll to position [148, 0]
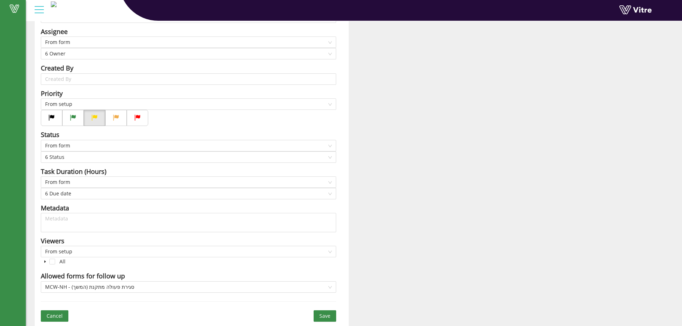
click at [321, 315] on span "Save" at bounding box center [324, 316] width 11 height 8
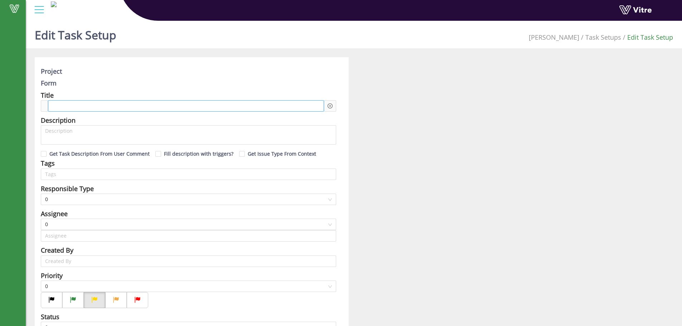
type input "[PERSON_NAME]"
type input "Noam Shnarch"
checkbox input "true"
type input "336"
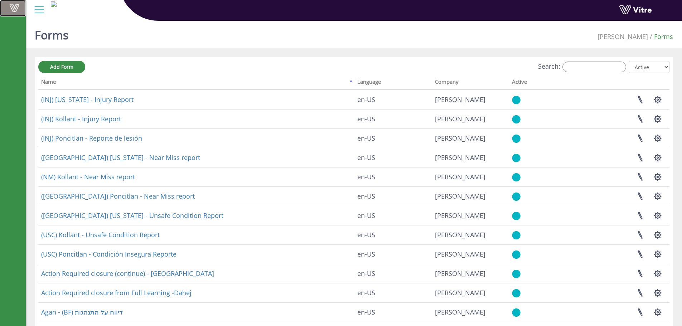
click at [23, 8] on span at bounding box center [14, 8] width 18 height 9
